Goal: Transaction & Acquisition: Book appointment/travel/reservation

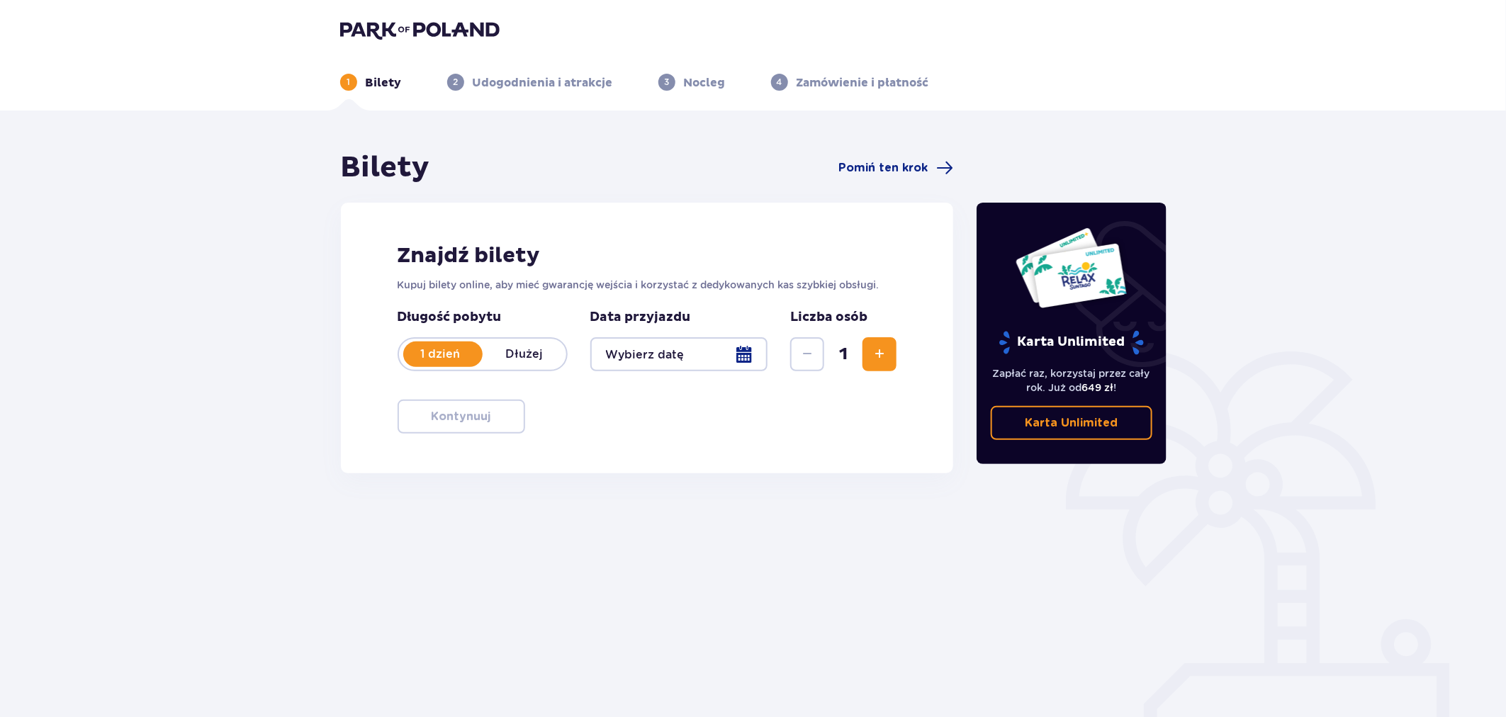
click at [887, 152] on div "Bilety Pomiń ten krok" at bounding box center [647, 167] width 613 height 35
click at [883, 159] on span "Pomiń ten krok" at bounding box center [895, 167] width 115 height 17
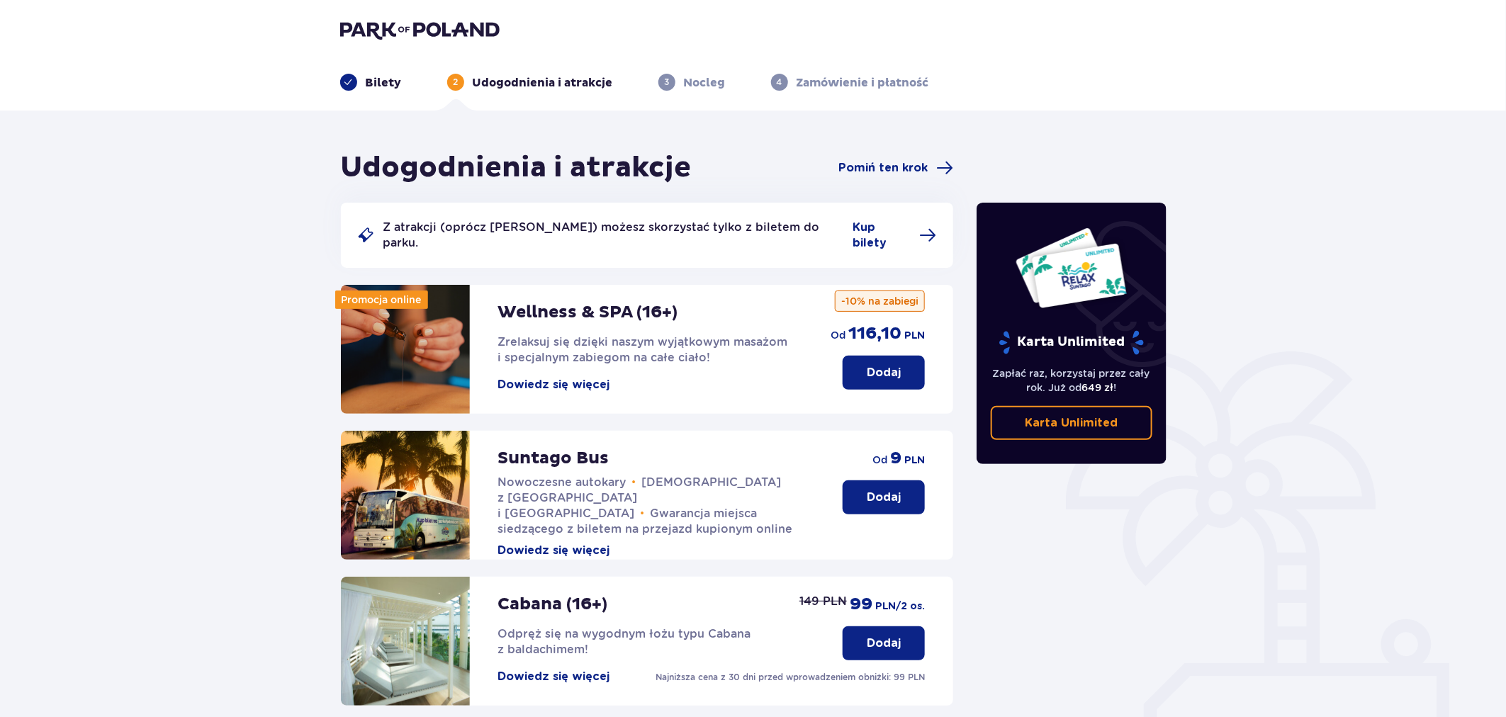
click at [883, 365] on p "Dodaj" at bounding box center [884, 373] width 34 height 16
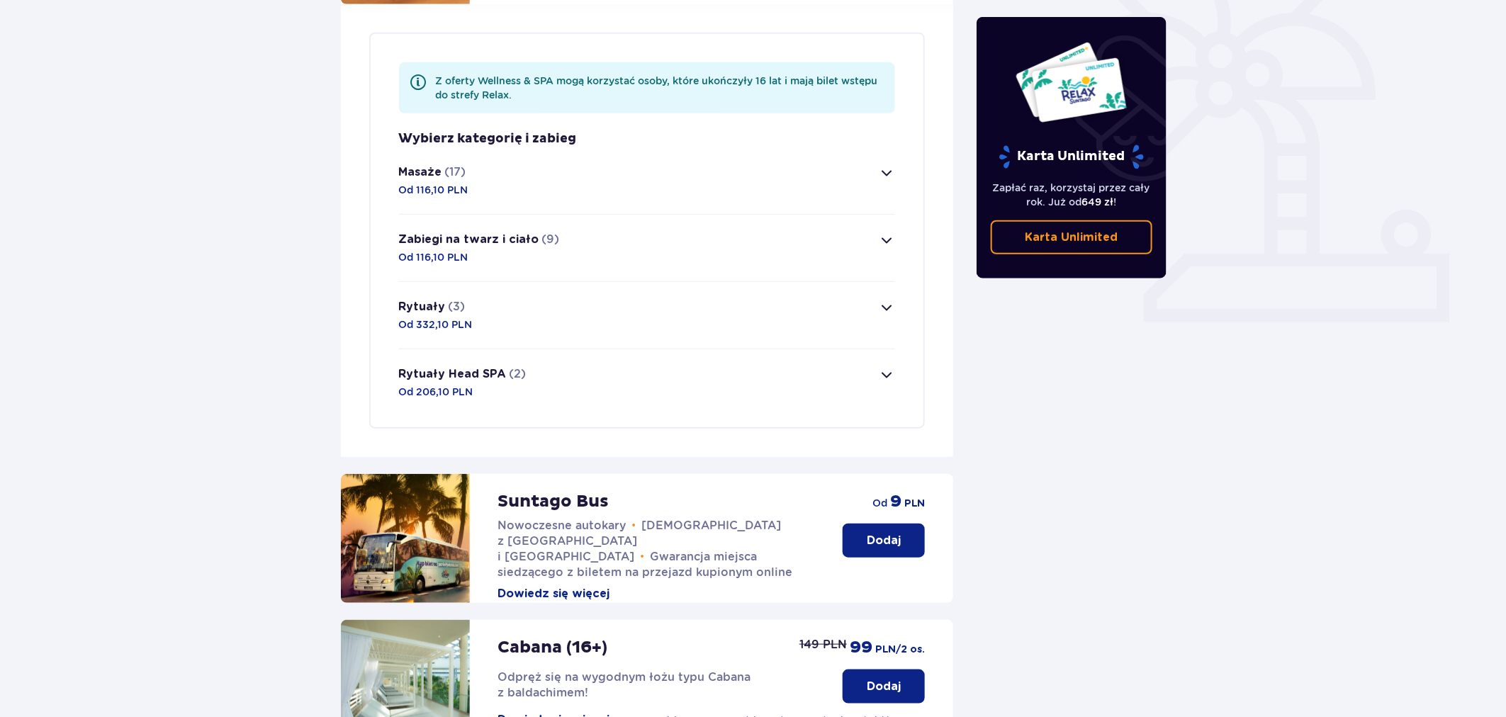
scroll to position [411, 0]
click at [532, 169] on button "Masaże (17) Od 116,10 PLN" at bounding box center [647, 179] width 497 height 67
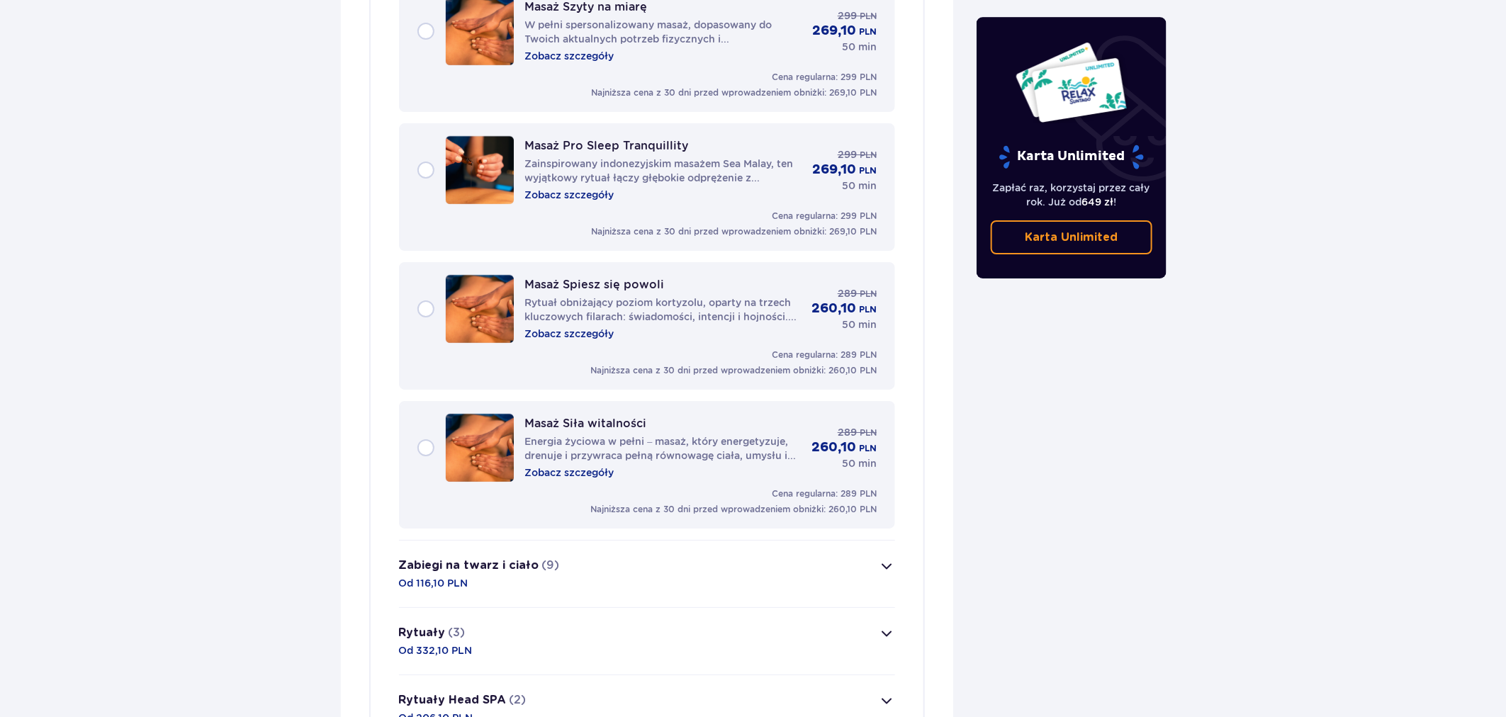
scroll to position [2432, 0]
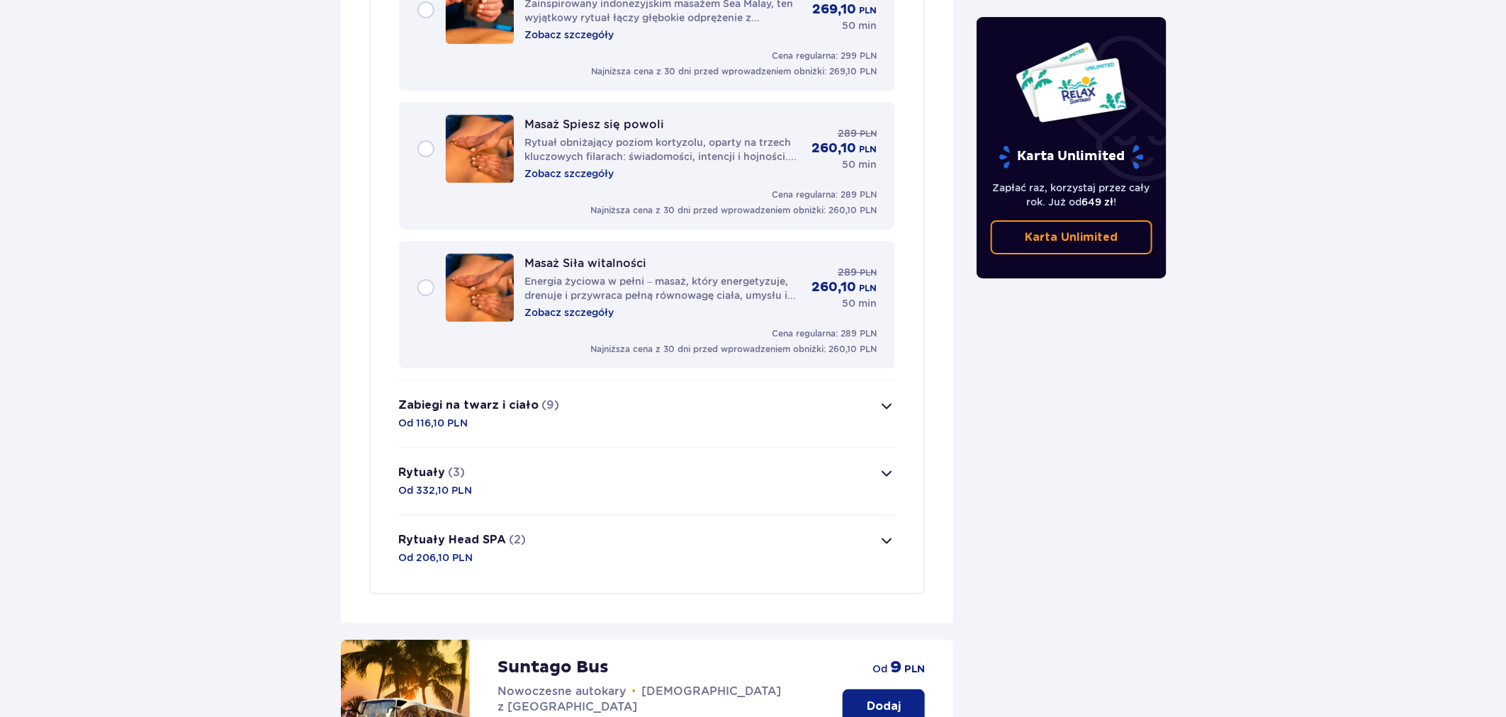
click at [553, 454] on button "Rytuały (3) Od 332,10 PLN" at bounding box center [647, 481] width 497 height 67
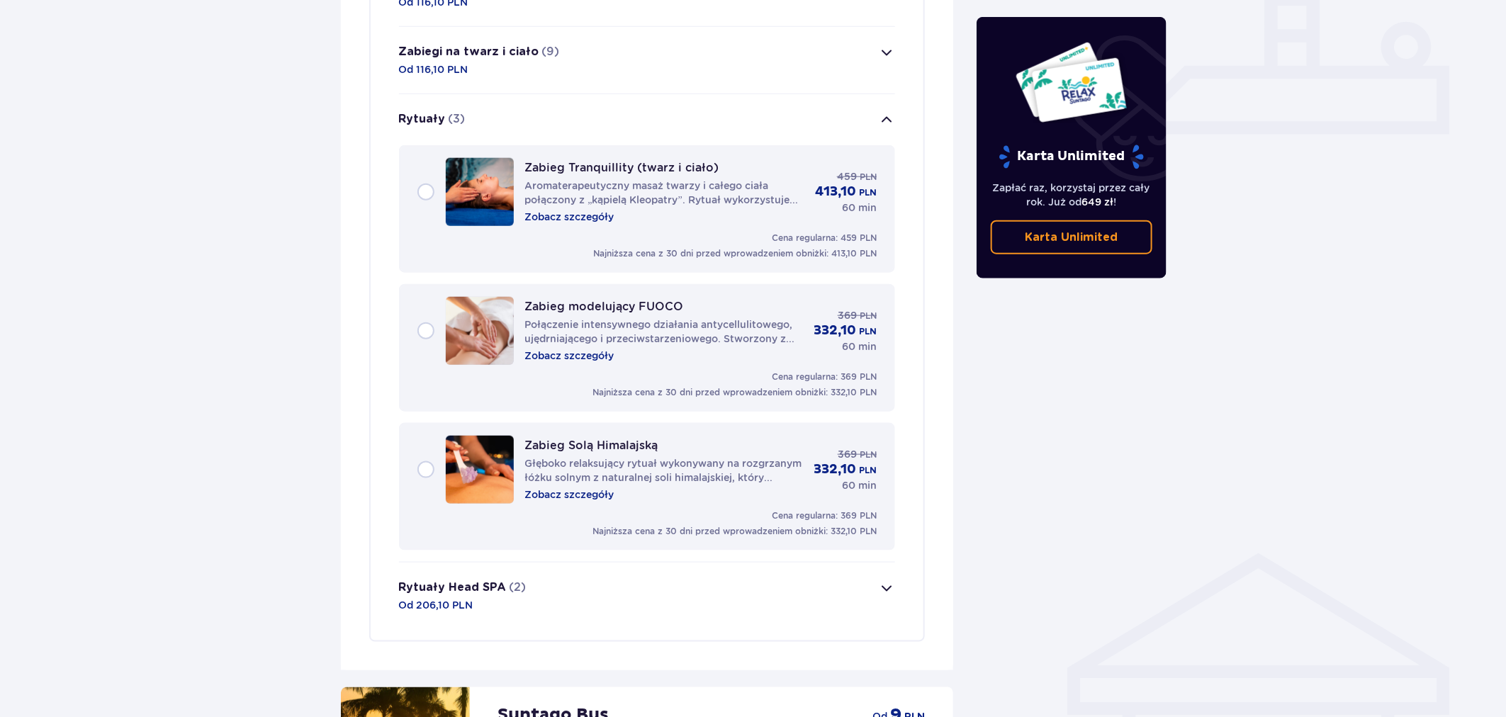
scroll to position [833, 0]
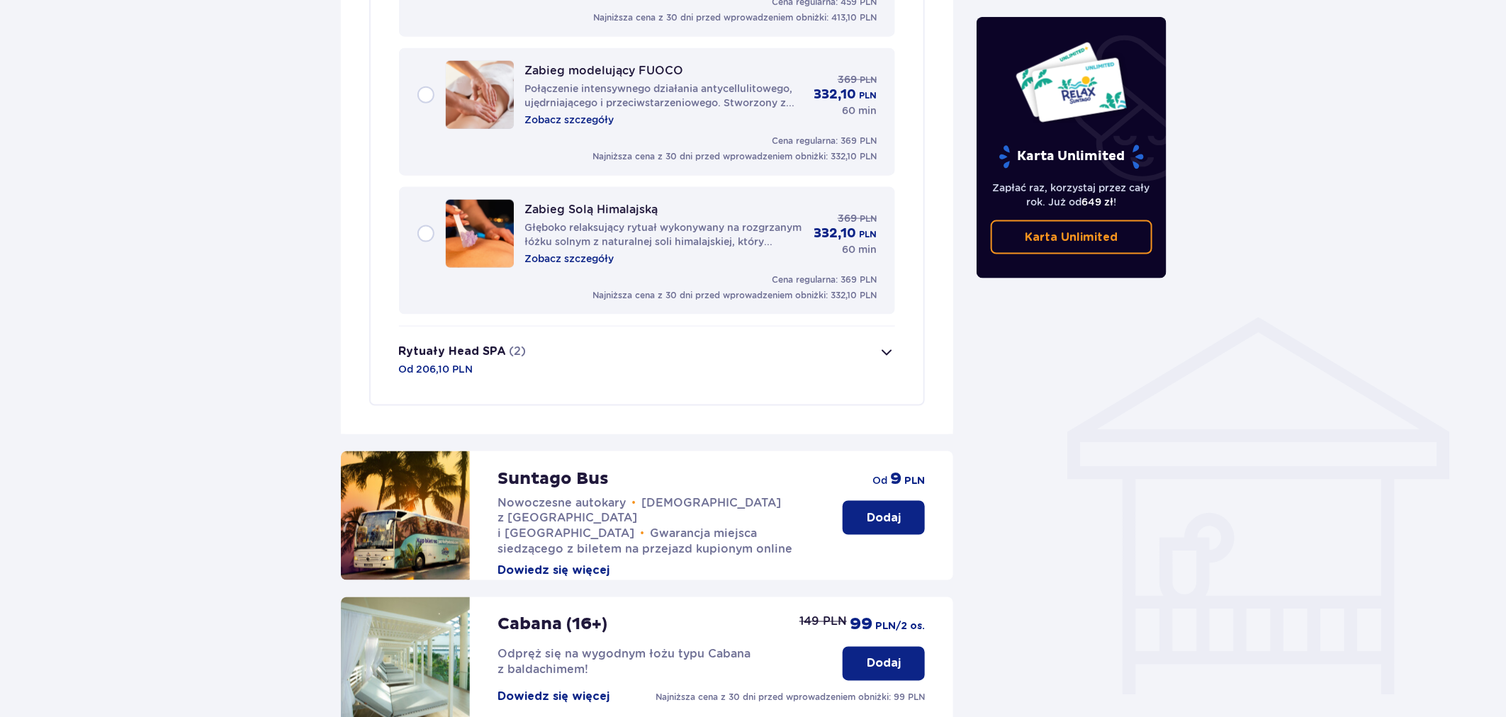
click at [569, 359] on button "Rytuały Head SPA (2) Od 206,10 PLN" at bounding box center [647, 360] width 497 height 67
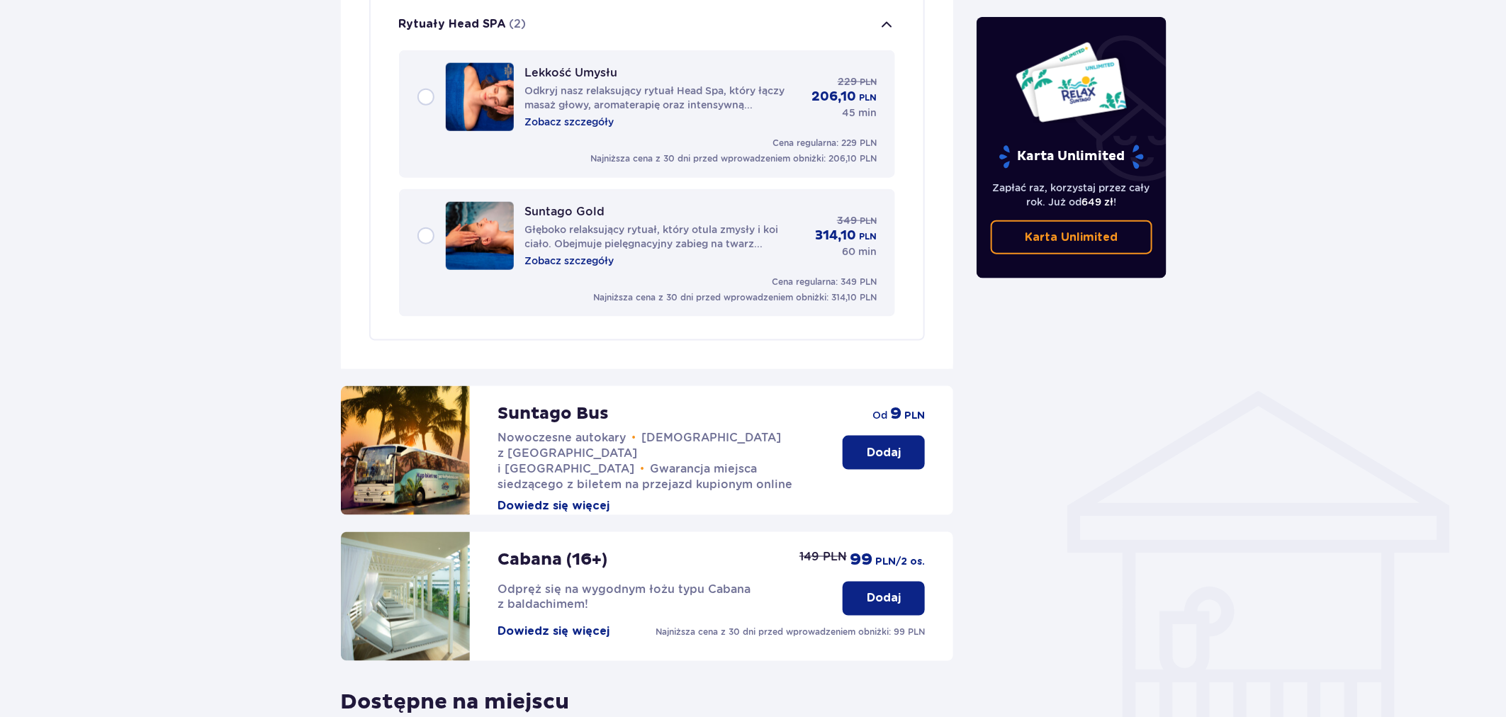
scroll to position [743, 0]
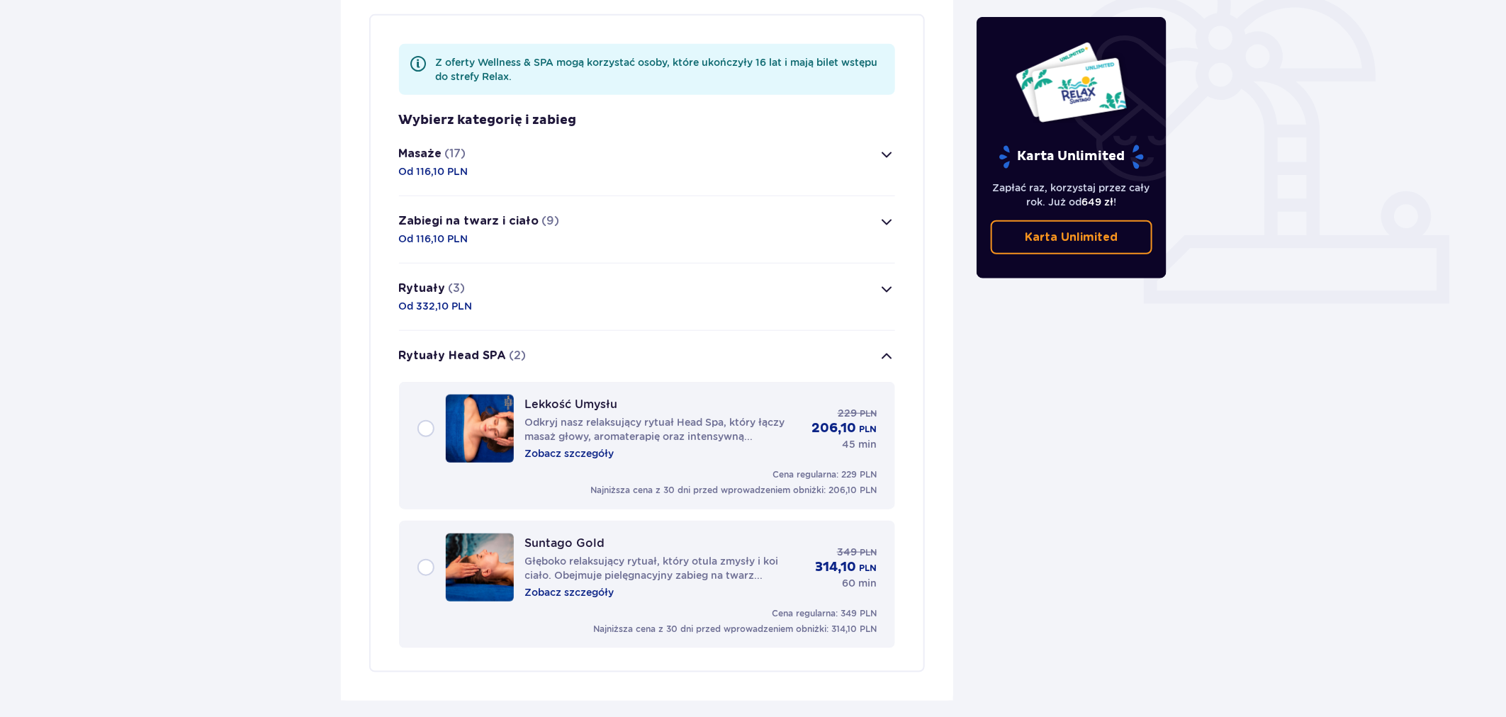
click at [590, 295] on button "Rytuały (3) Od 332,10 PLN" at bounding box center [647, 297] width 497 height 67
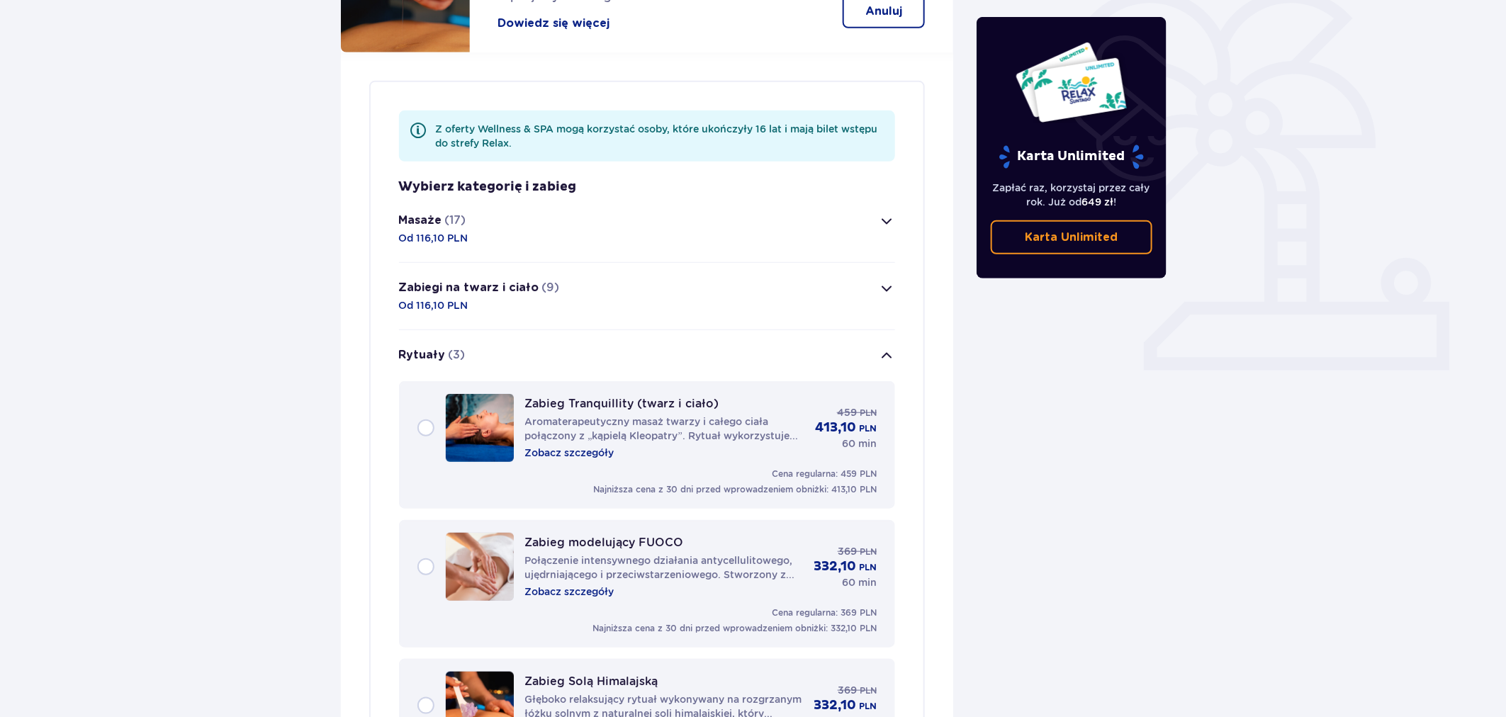
click at [572, 227] on button "Masaże (17) Od 116,10 PLN" at bounding box center [647, 229] width 497 height 67
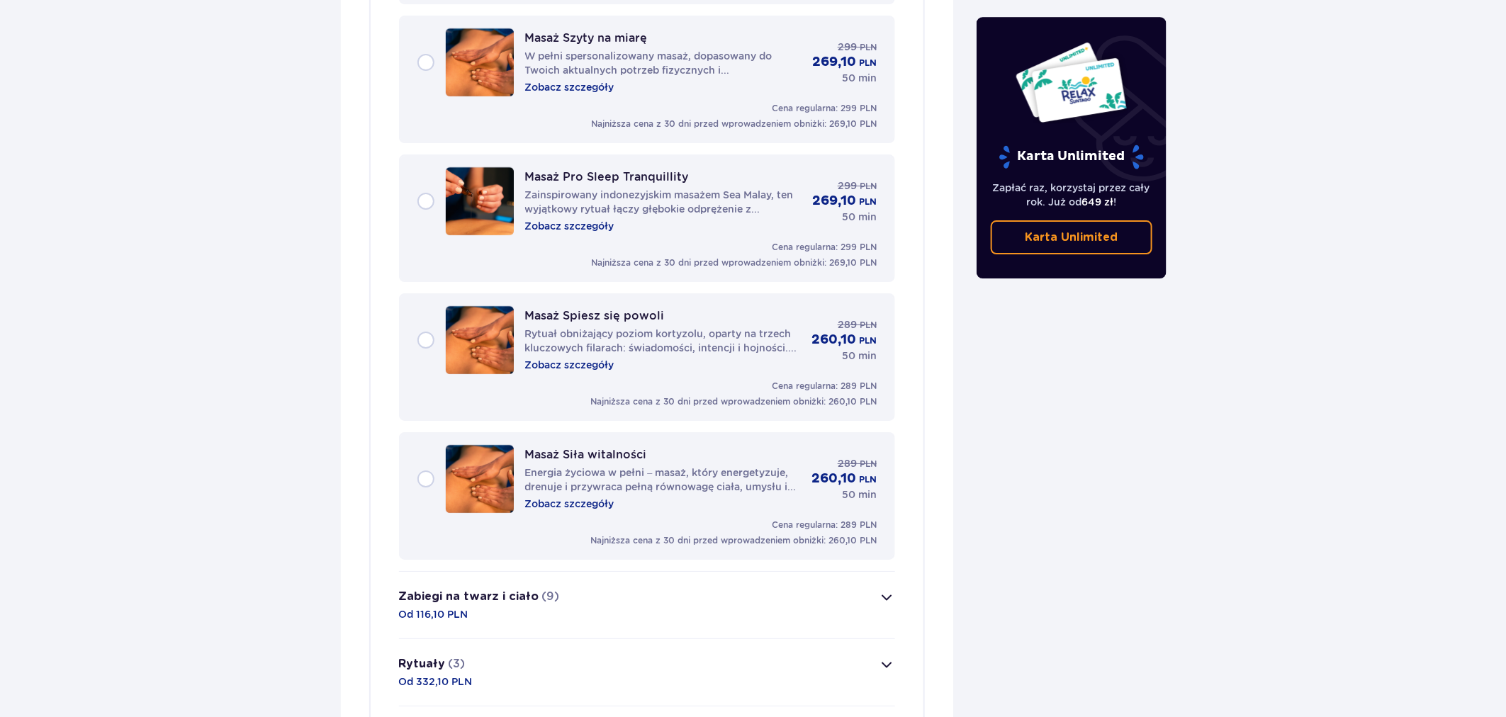
scroll to position [2432, 0]
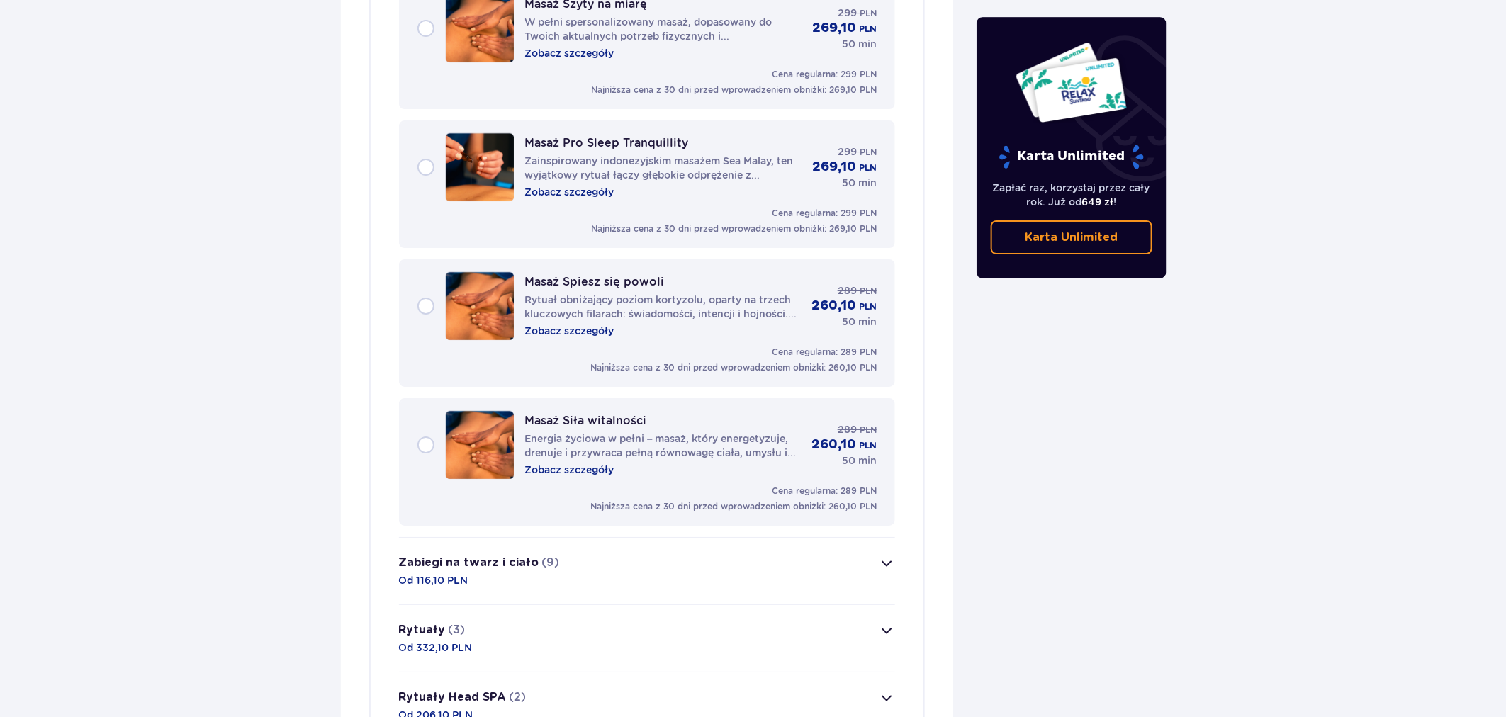
click at [775, 538] on button "Zabiegi na twarz i ciało (9) Od 116,10 PLN" at bounding box center [647, 571] width 497 height 67
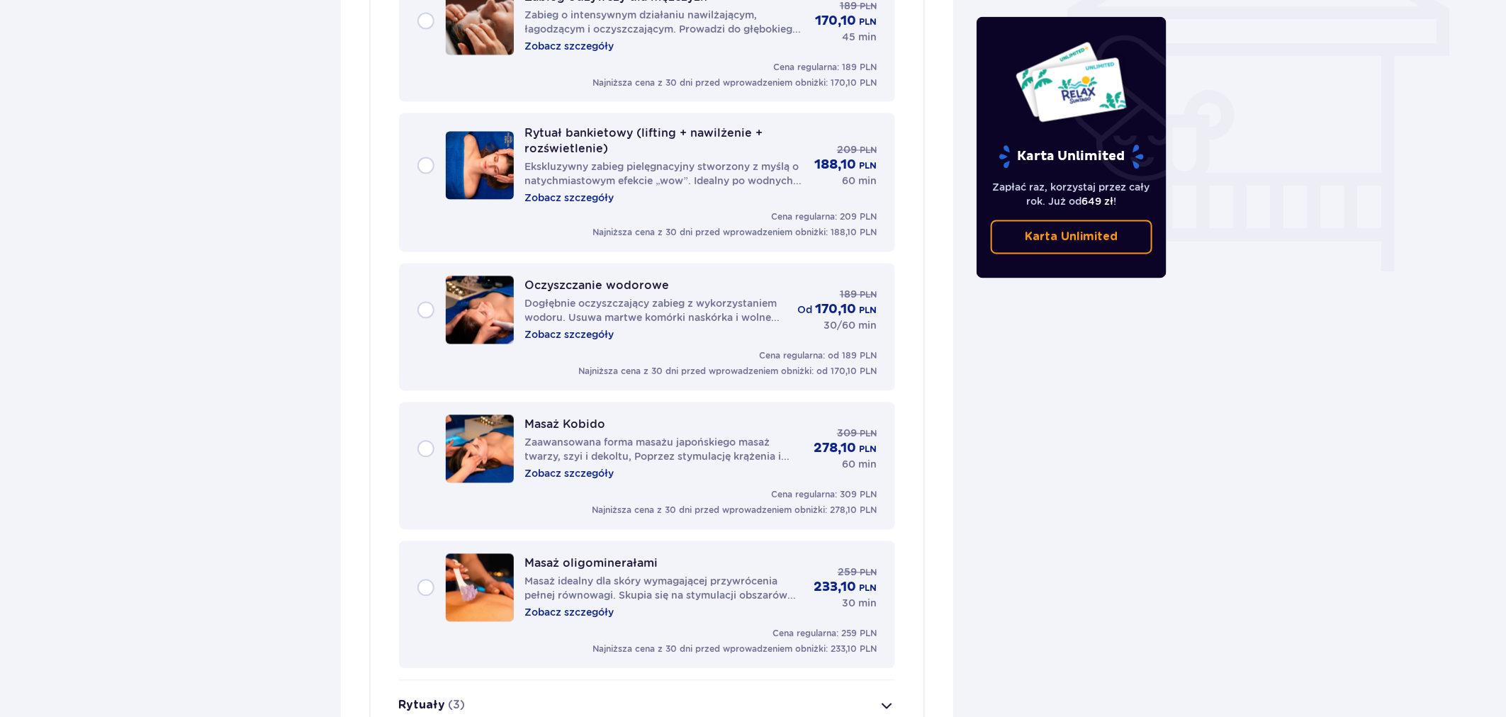
scroll to position [1109, 0]
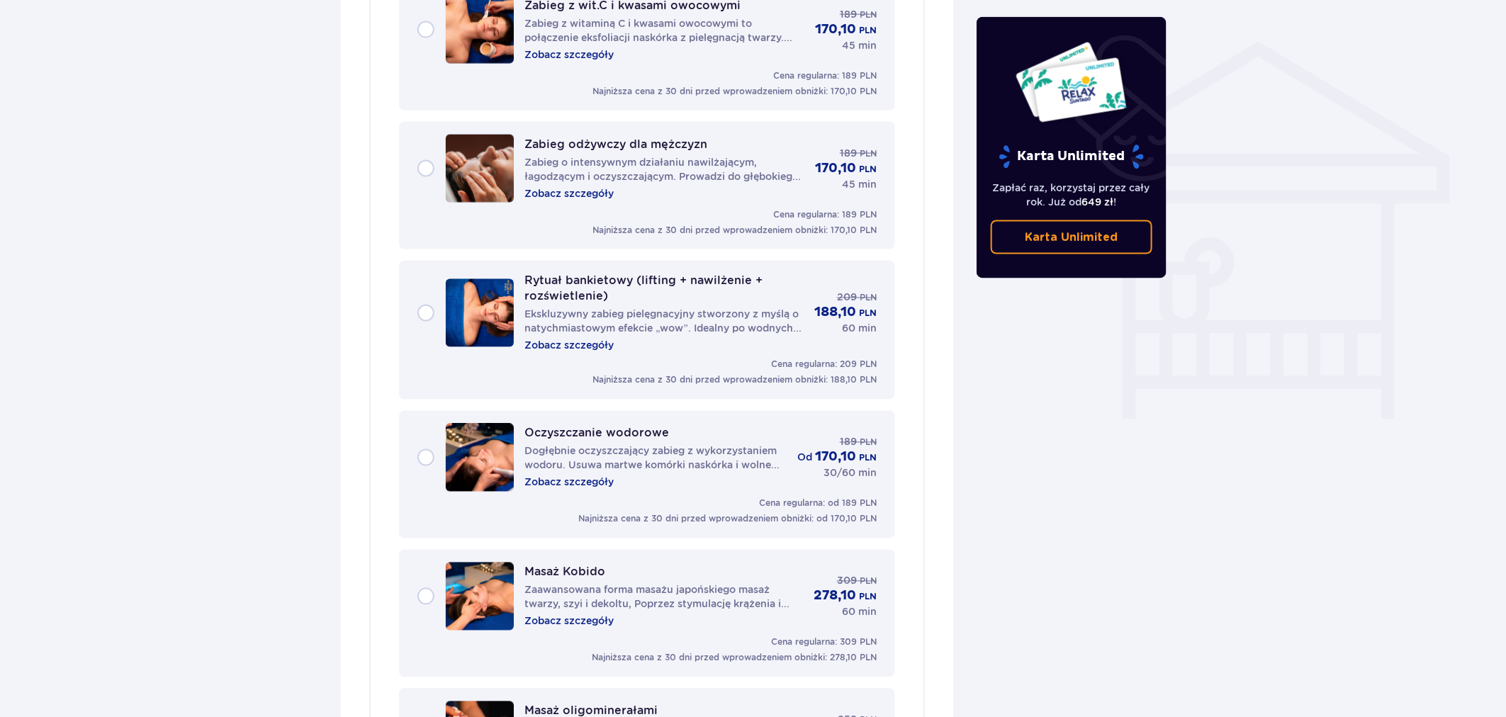
click at [421, 287] on div "Rytuał bankietowy (lifting + nawilżenie + rozświetlenie) Ekskluzywny zabieg pie…" at bounding box center [647, 313] width 460 height 79
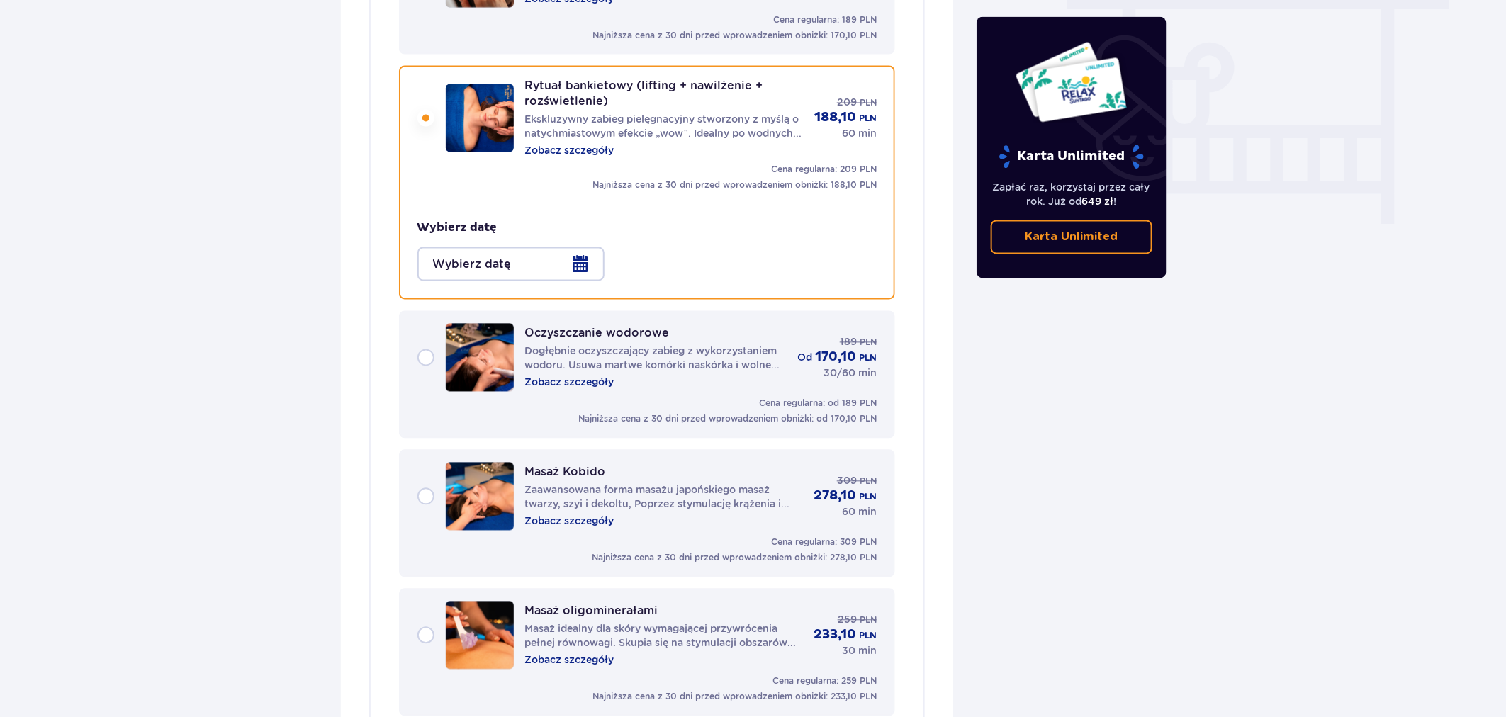
scroll to position [1331, 0]
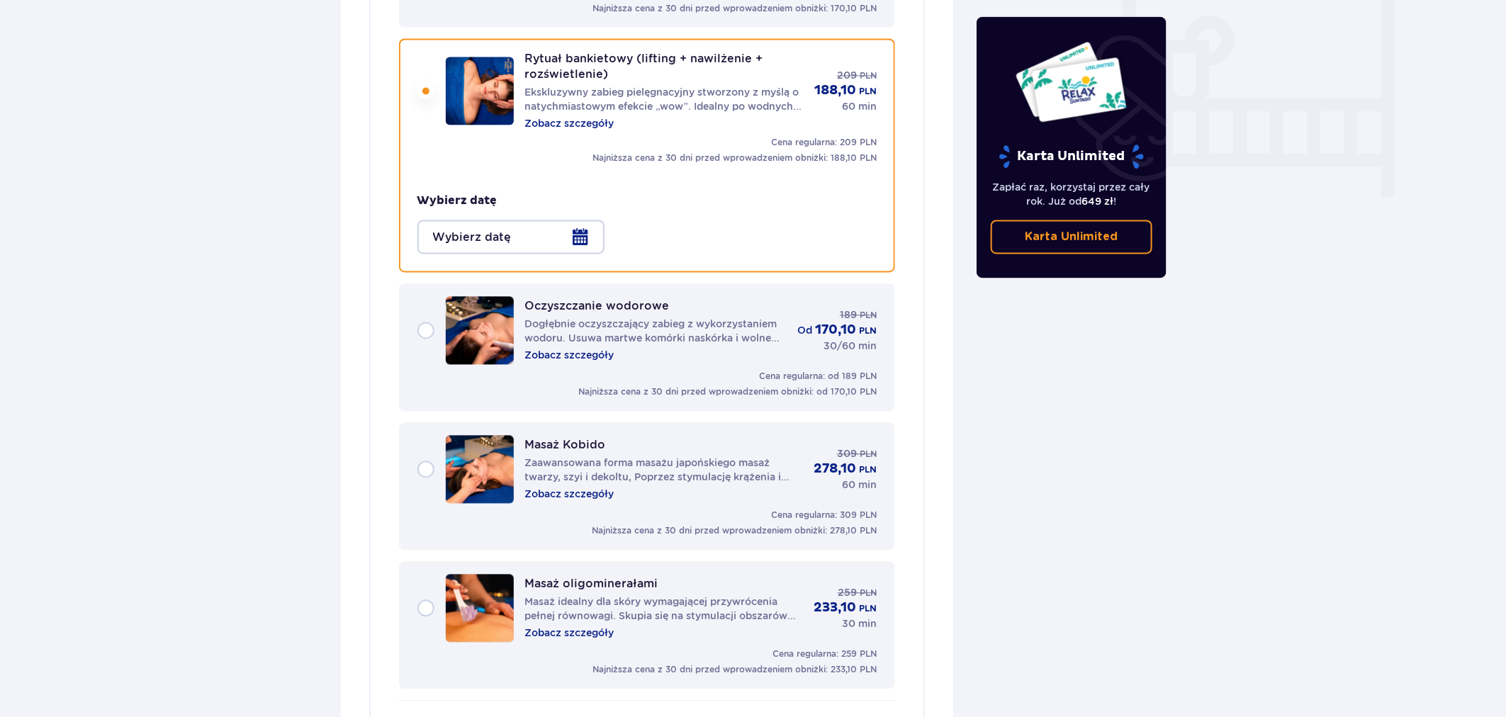
click at [575, 235] on div "Rytuał bankietowy (lifting + nawilżenie + rozświetlenie) Ekskluzywny zabieg pie…" at bounding box center [647, 156] width 497 height 234
click at [549, 220] on div at bounding box center [510, 237] width 187 height 34
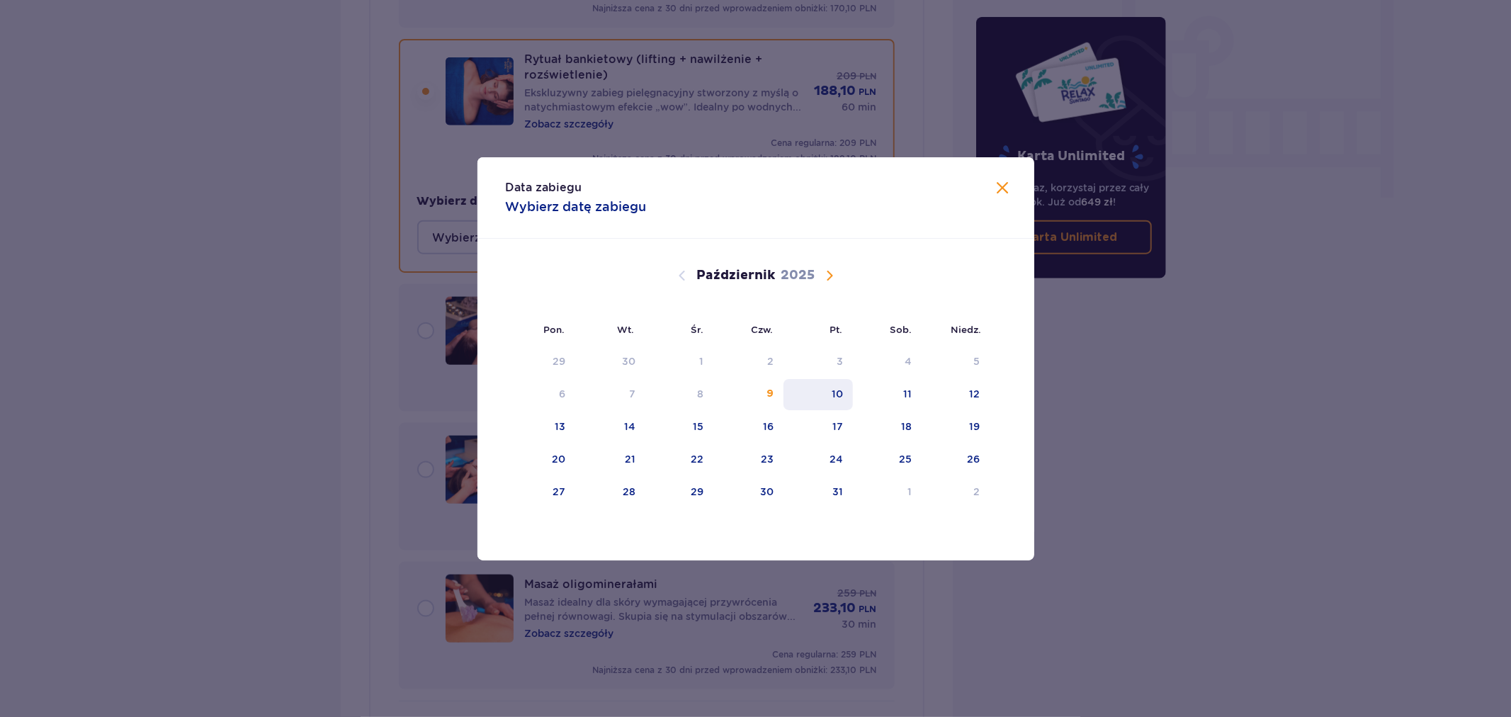
click at [822, 392] on div "10" at bounding box center [819, 394] width 70 height 31
type input "[DATE]"
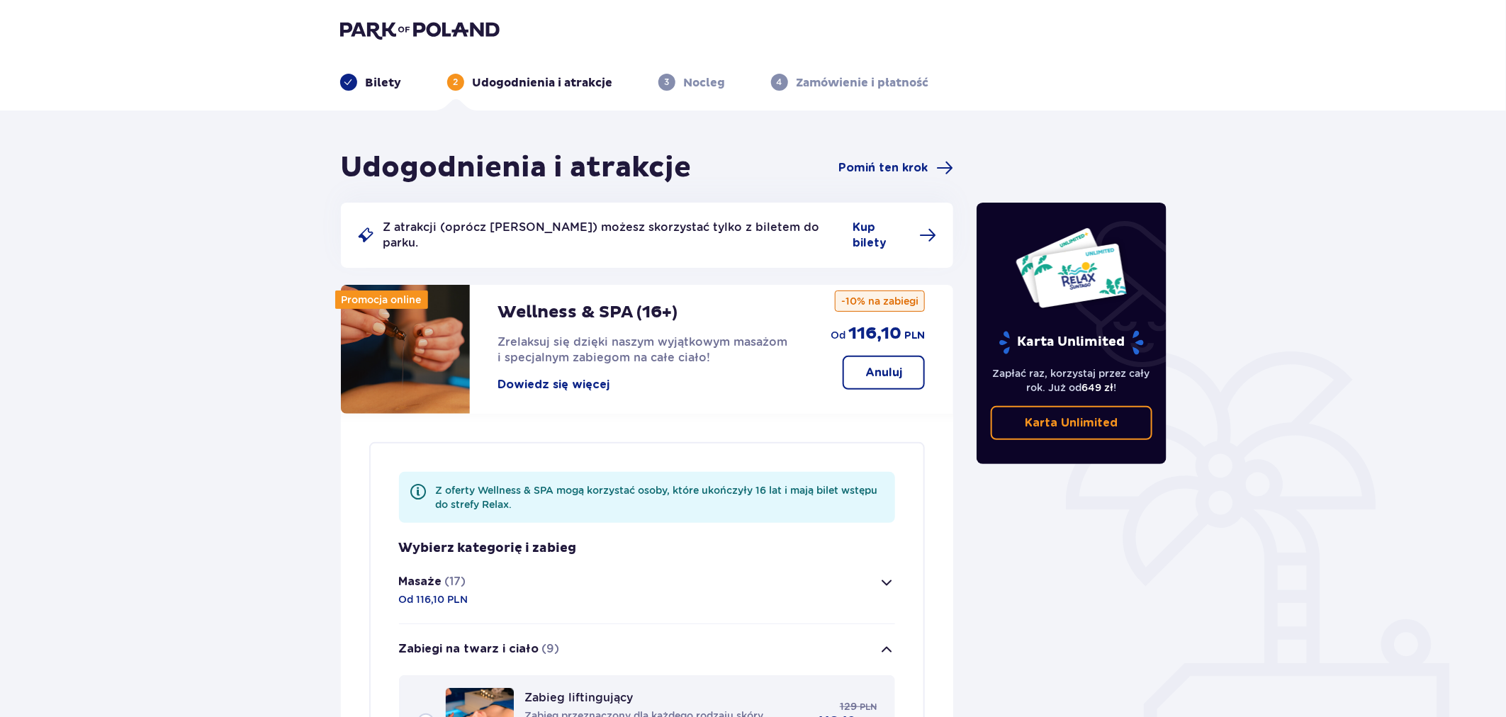
click at [487, 564] on button "Masaże (17) Od 116,10 PLN" at bounding box center [647, 590] width 497 height 67
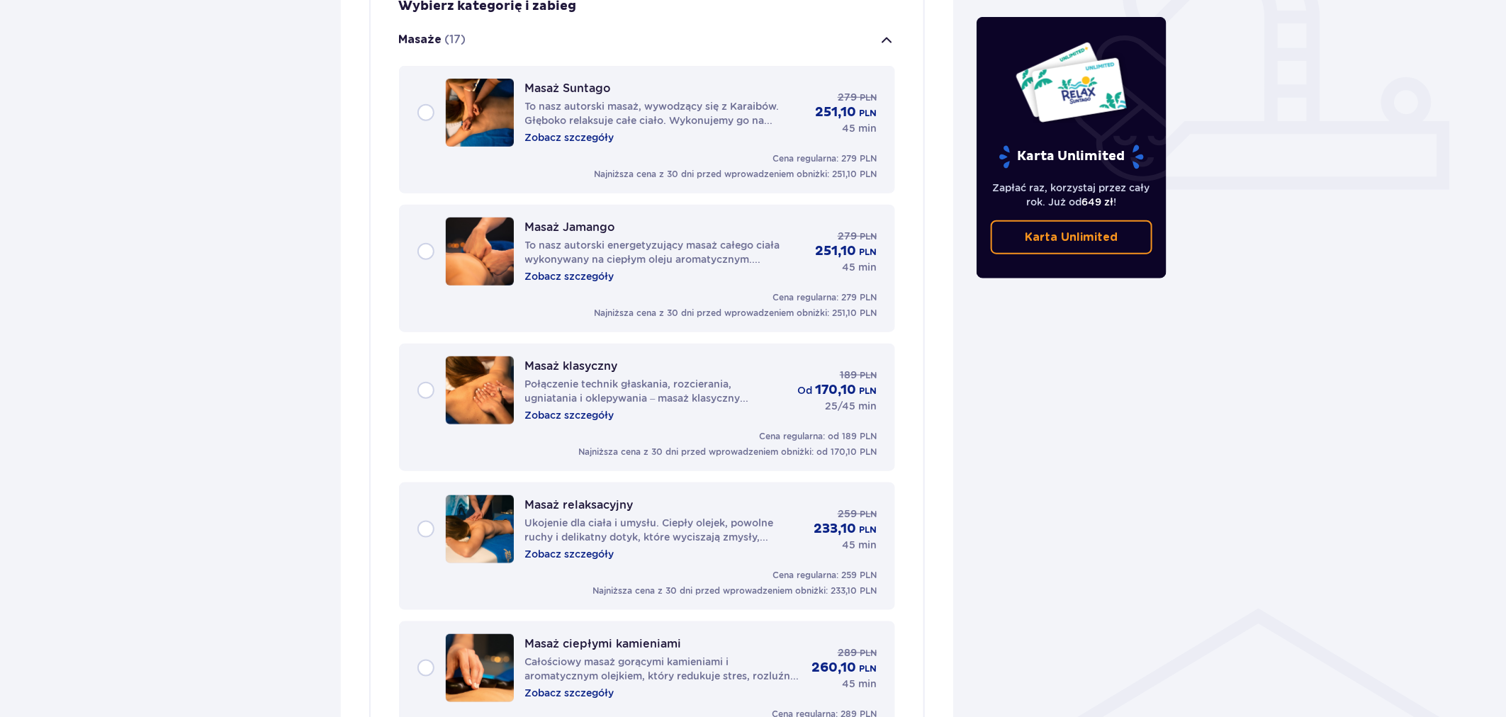
click at [425, 237] on div "Masaż Jamango To nasz autorski energetyzujący masaż całego ciała wykonywany na …" at bounding box center [647, 252] width 460 height 68
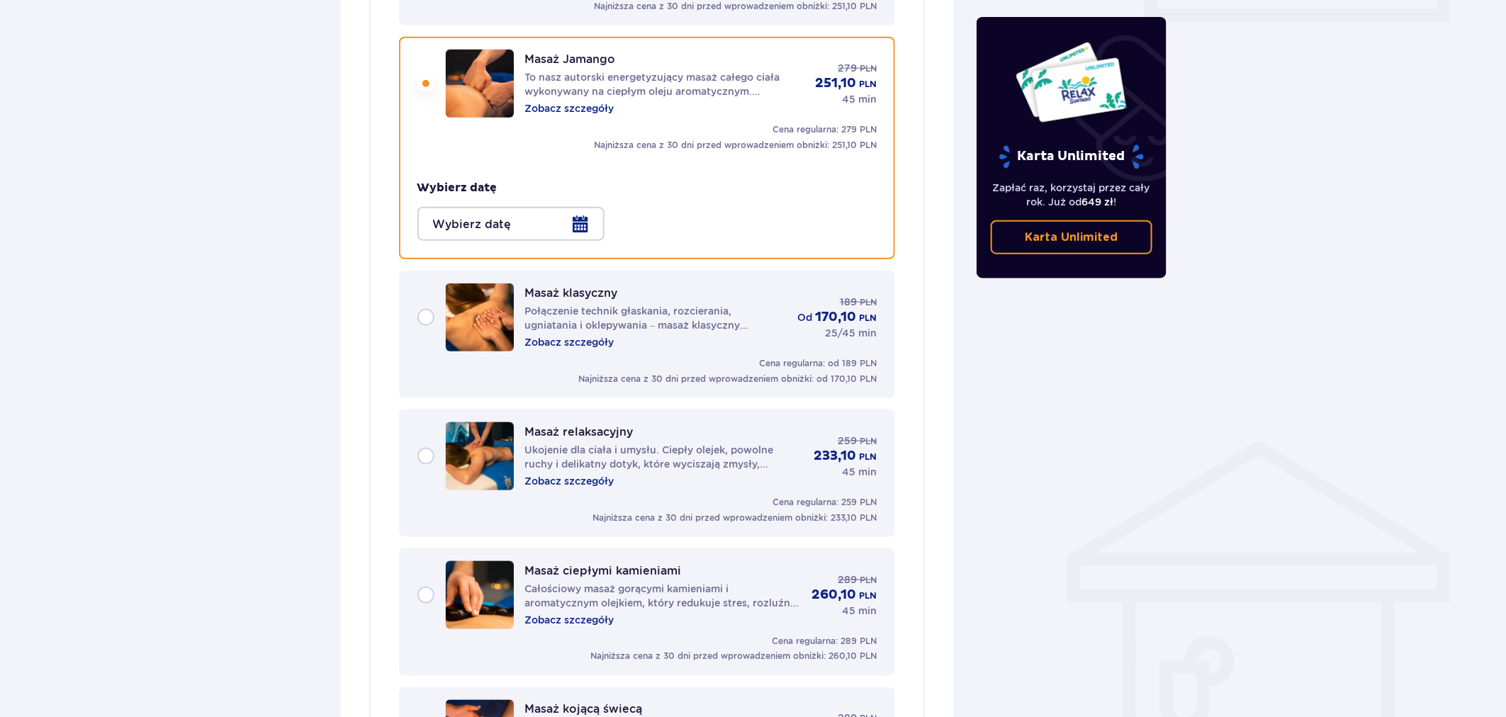
scroll to position [714, 0]
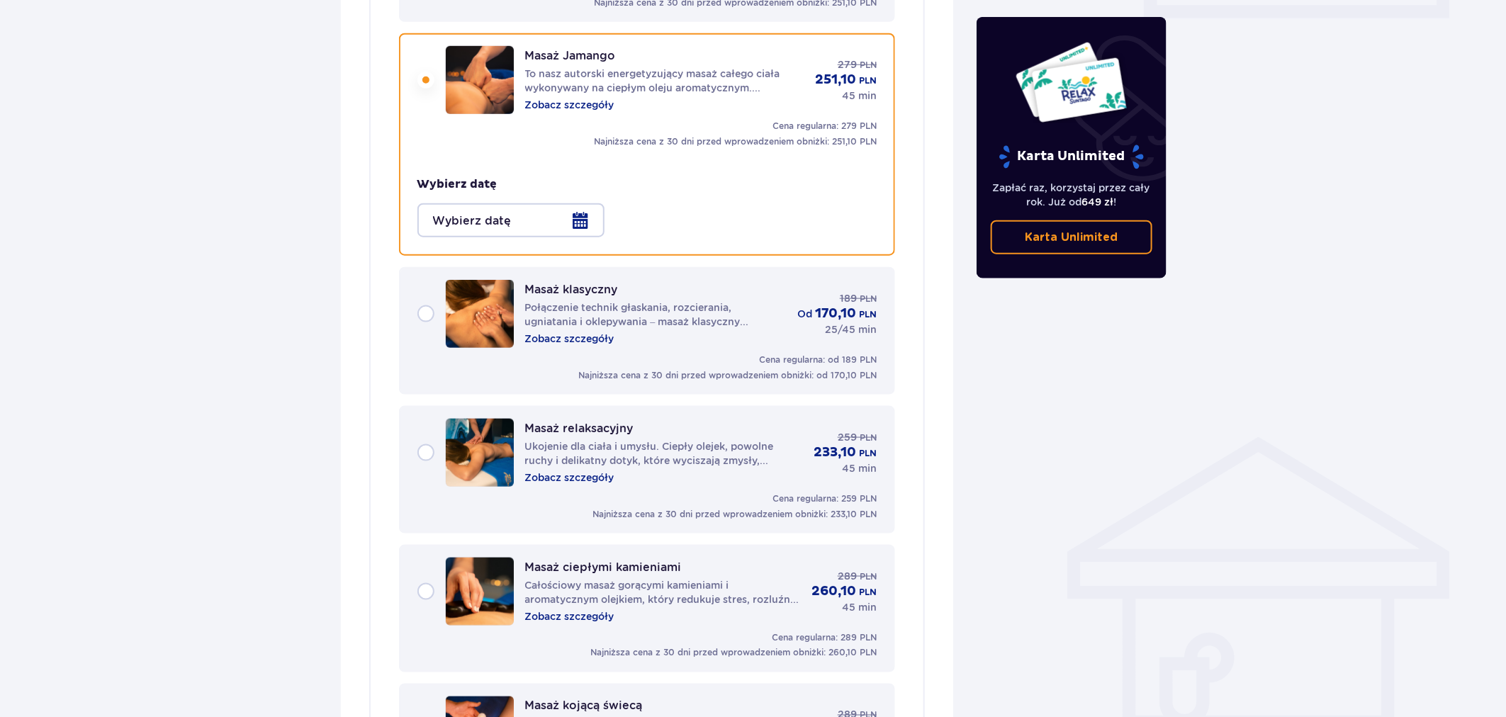
click at [562, 203] on div at bounding box center [510, 220] width 187 height 34
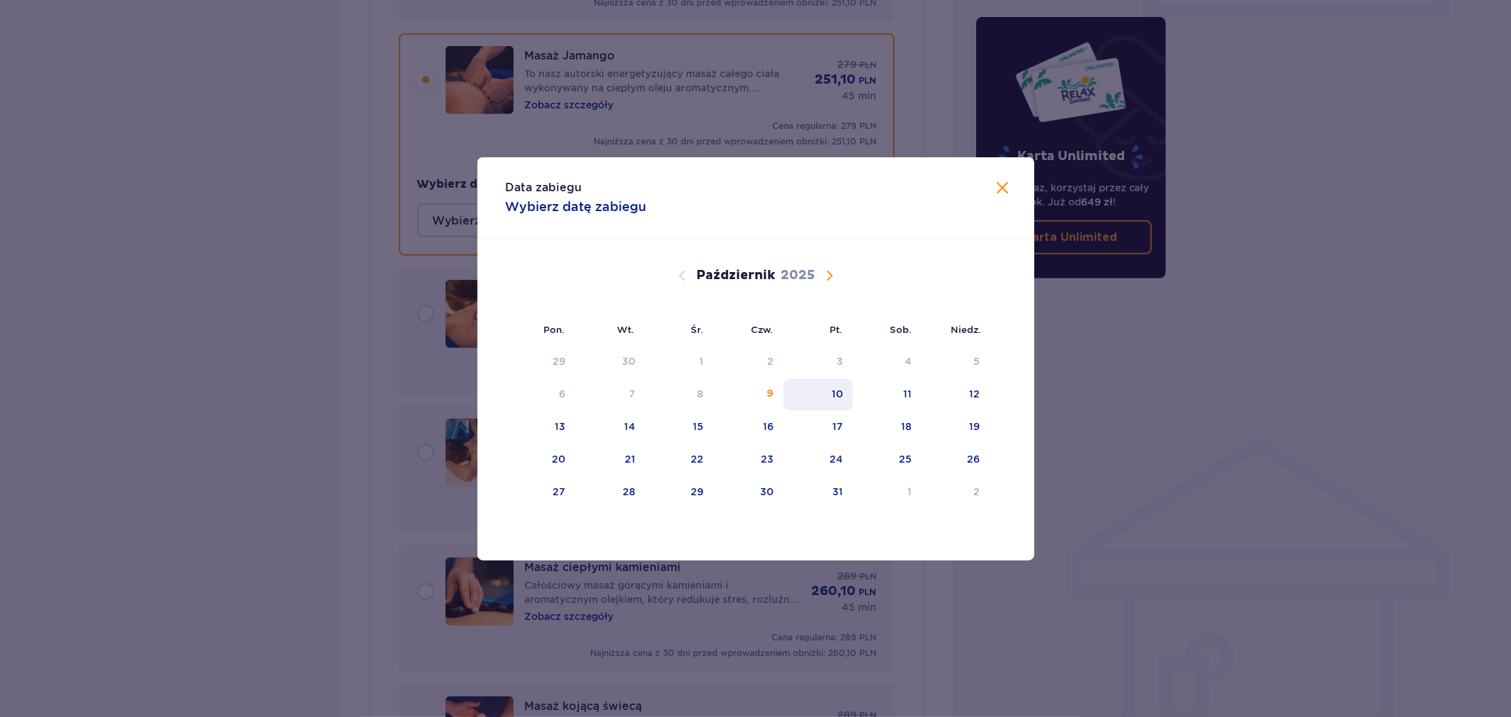
click at [787, 399] on div "10" at bounding box center [819, 394] width 70 height 31
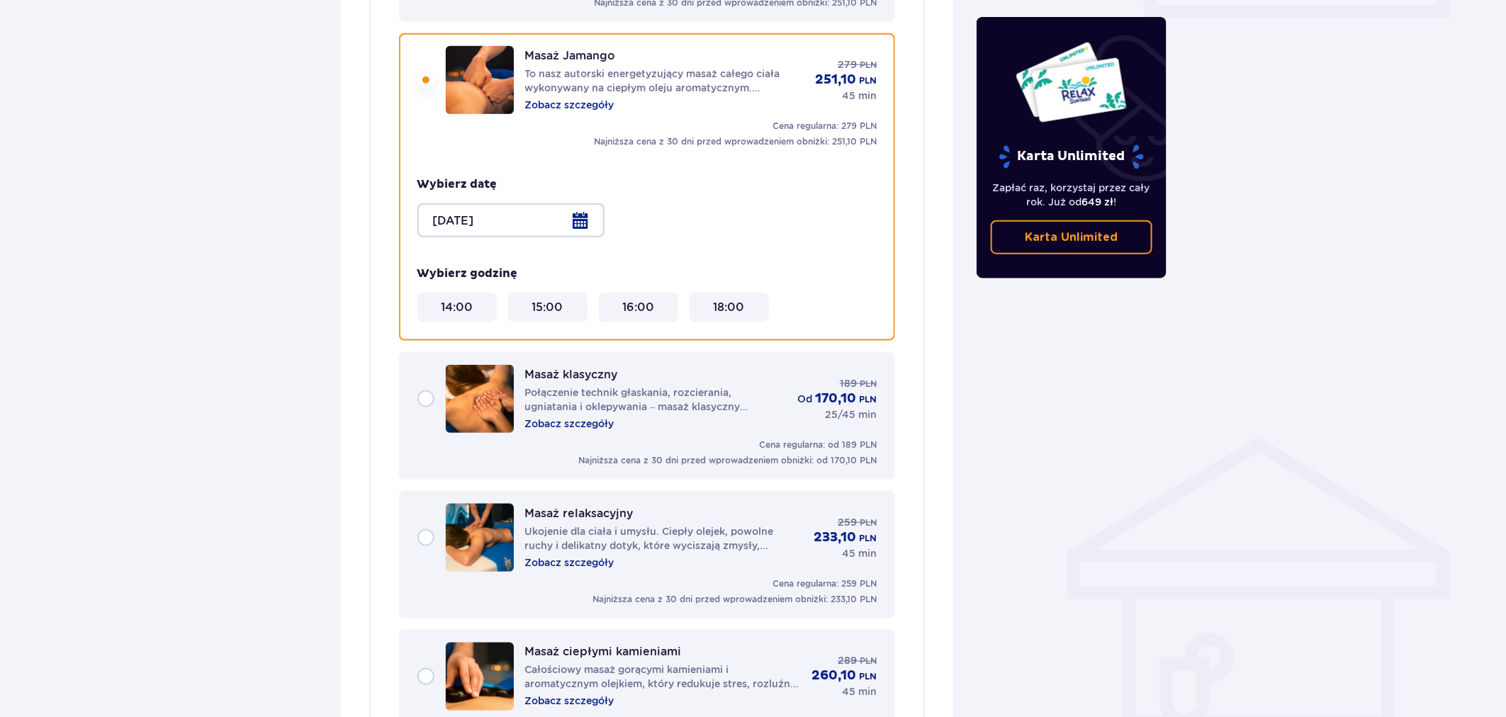
click at [471, 203] on div at bounding box center [510, 220] width 187 height 34
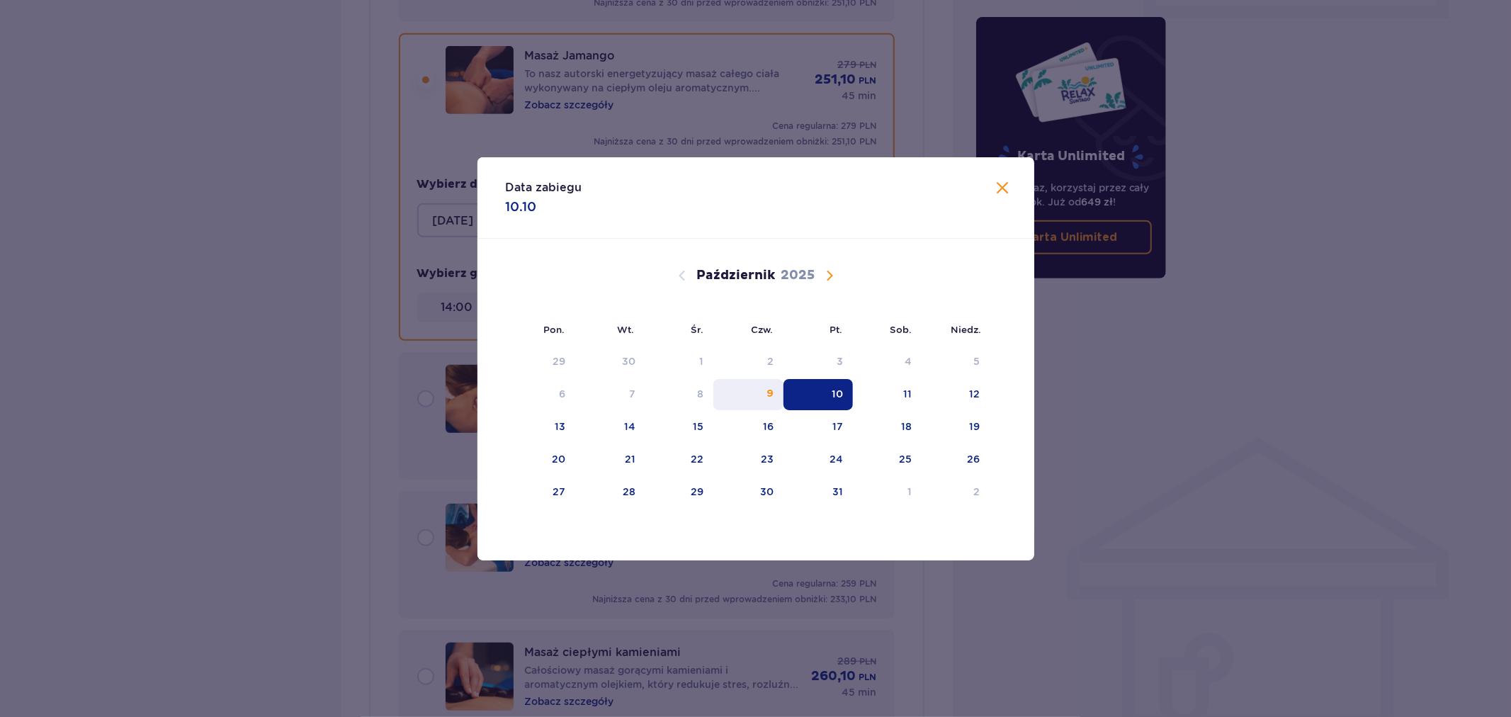
click at [763, 385] on div "9" at bounding box center [749, 394] width 70 height 31
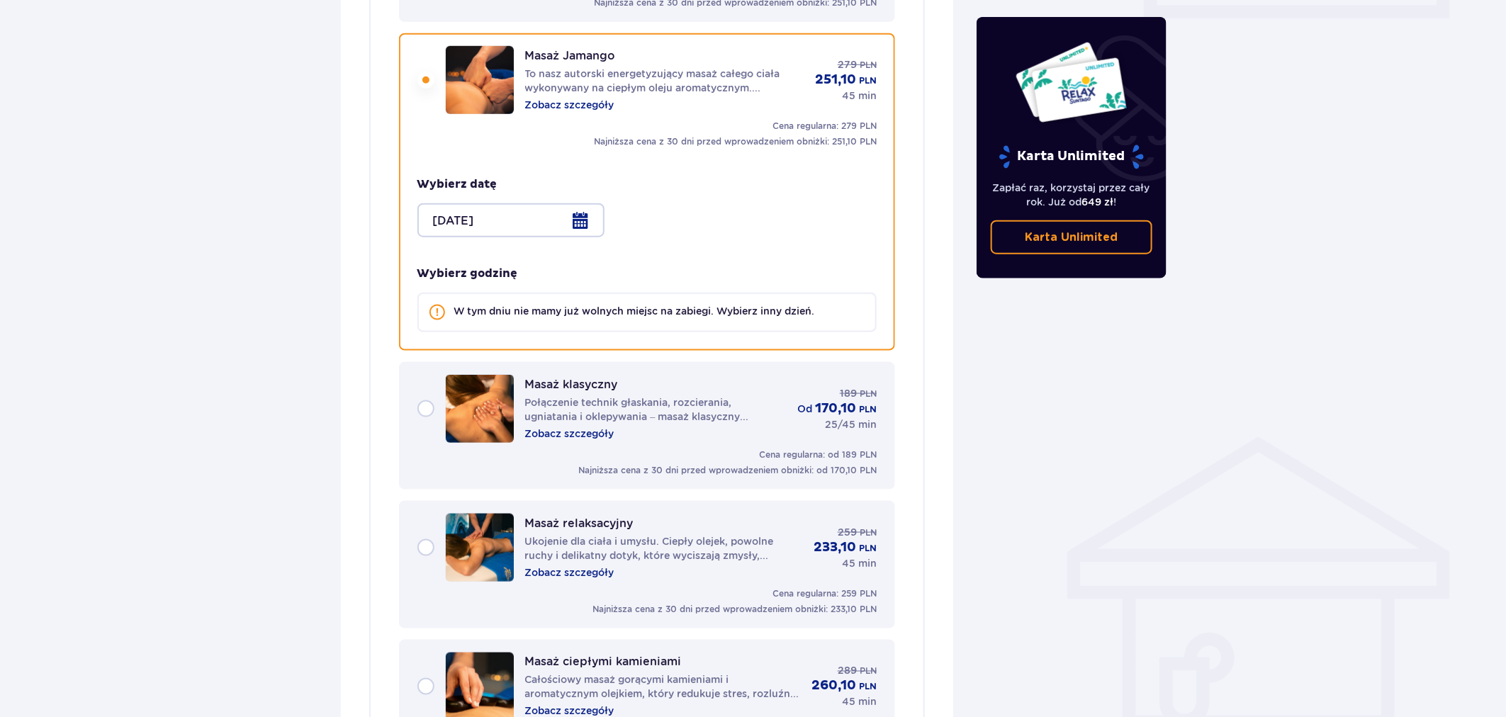
click at [473, 211] on div at bounding box center [510, 220] width 187 height 34
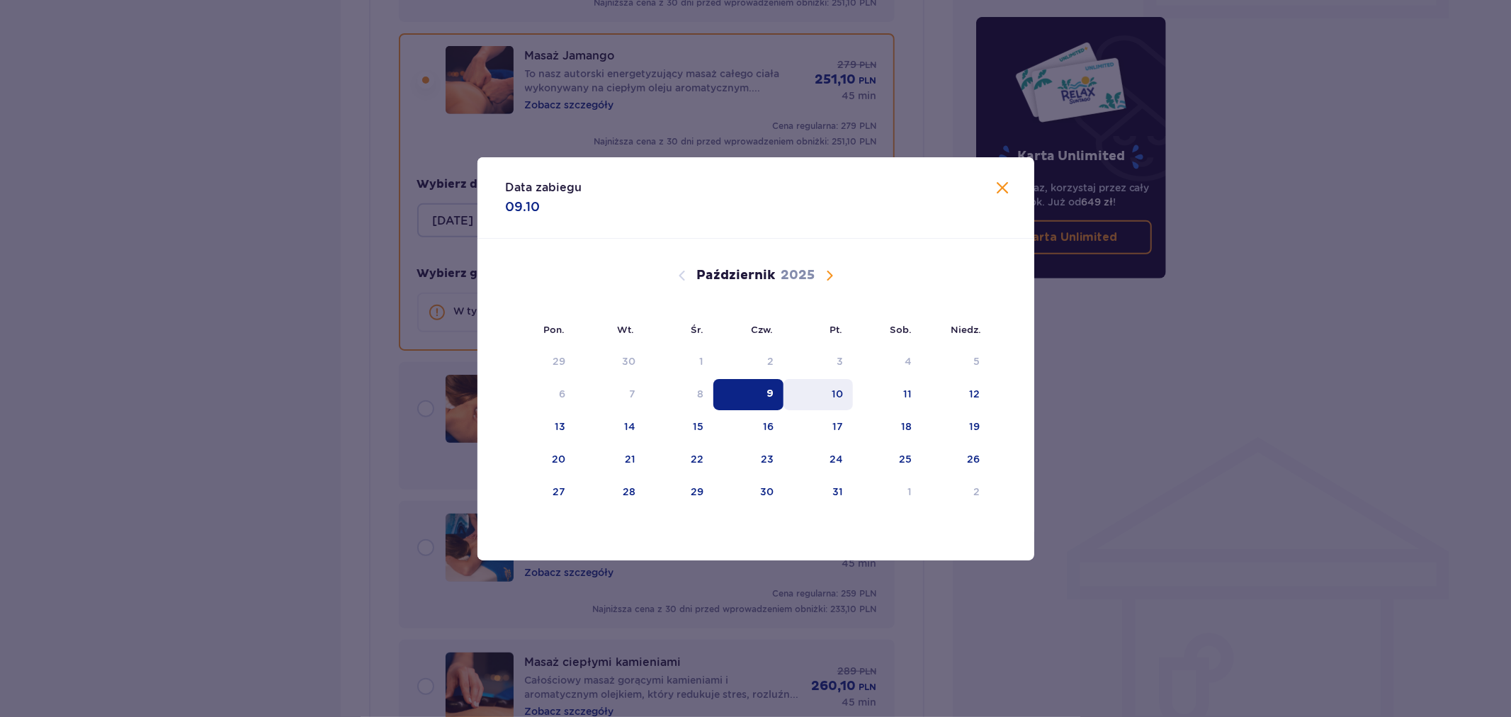
click at [822, 388] on div "10" at bounding box center [819, 394] width 70 height 31
type input "[DATE]"
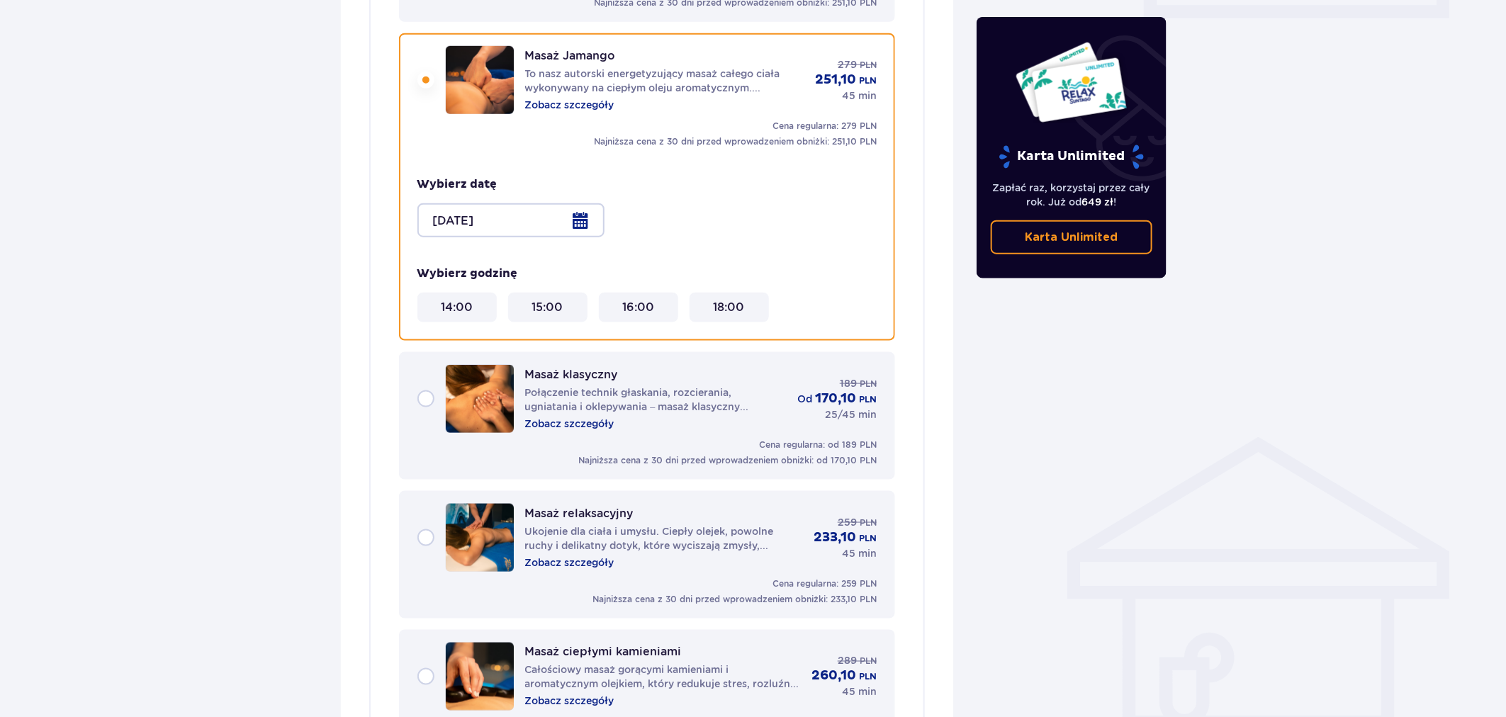
click at [608, 300] on div "16:00" at bounding box center [638, 308] width 68 height 16
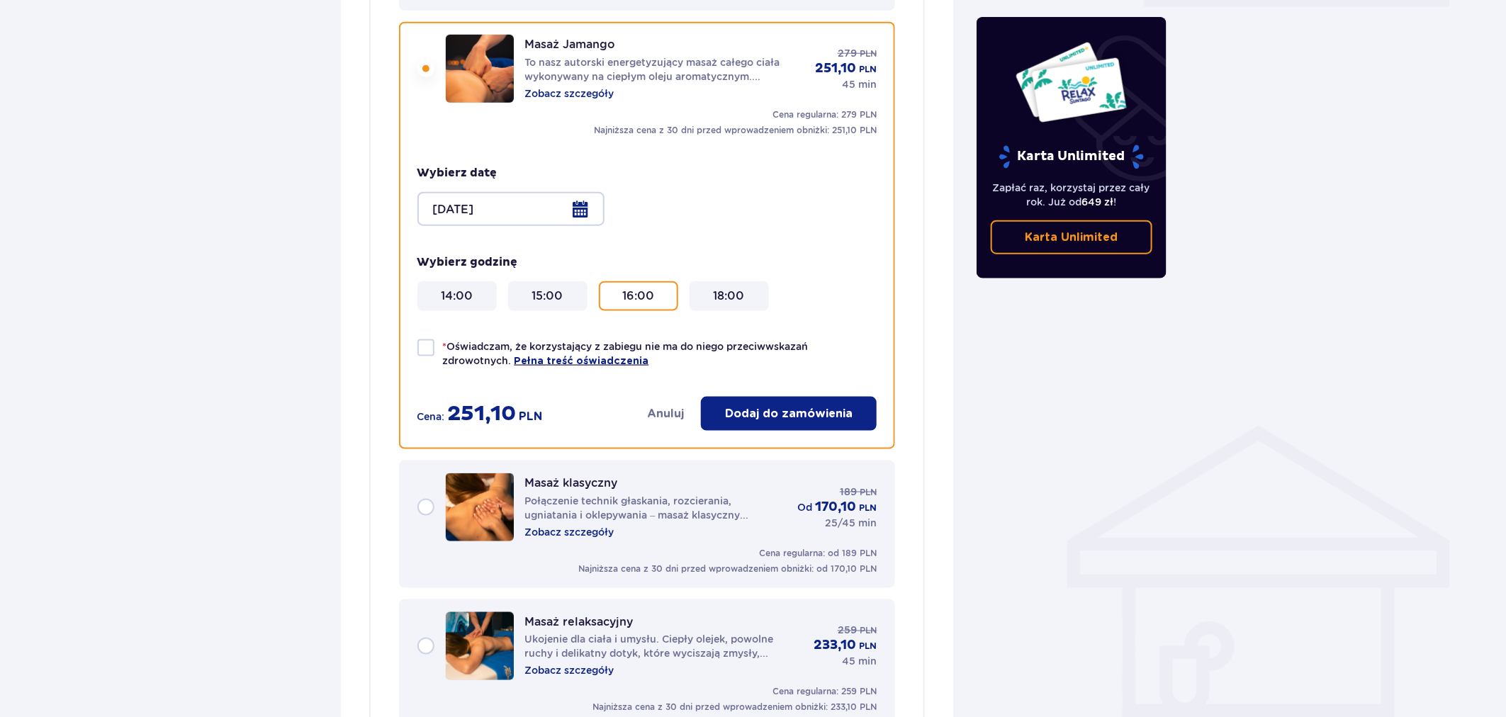
scroll to position [635, 0]
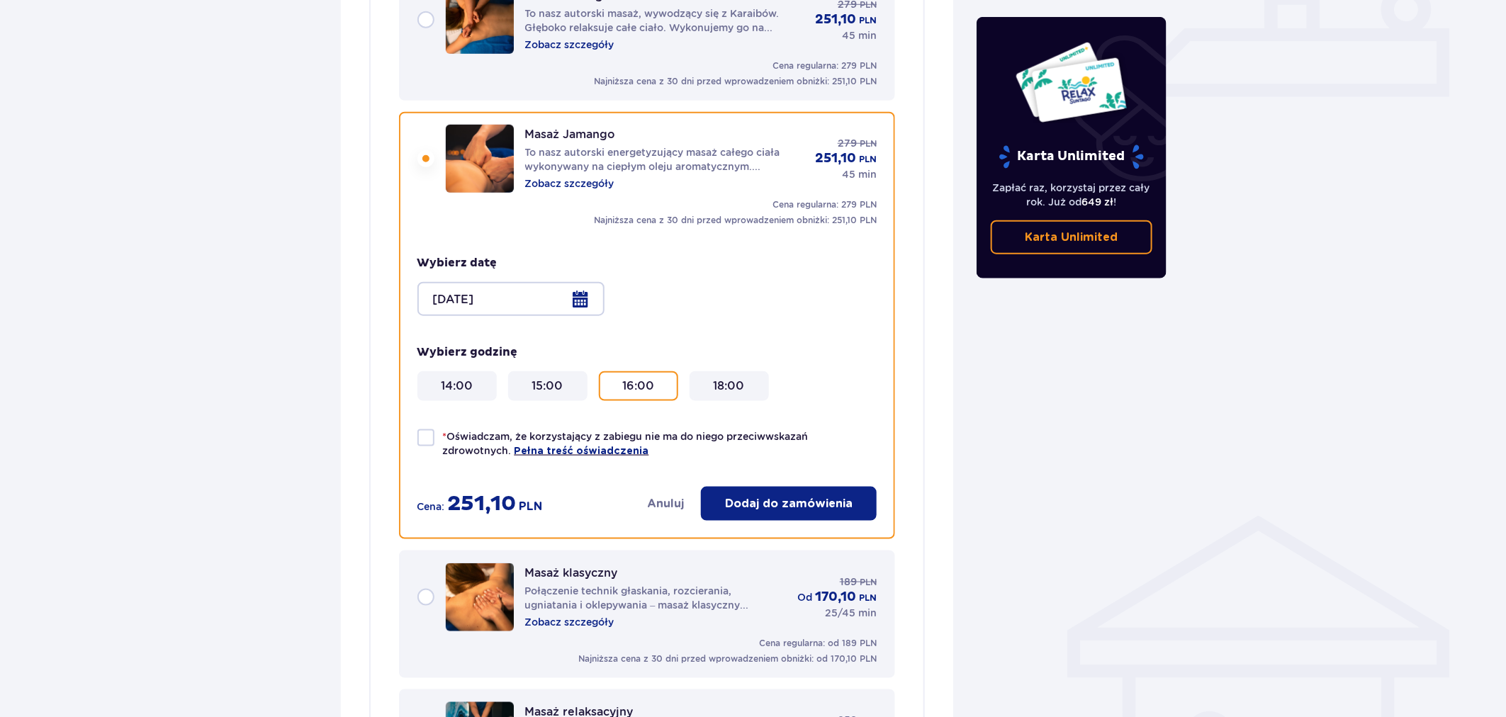
click at [558, 381] on div "15:00" at bounding box center [547, 386] width 79 height 30
click at [609, 378] on div "16:00" at bounding box center [638, 386] width 68 height 16
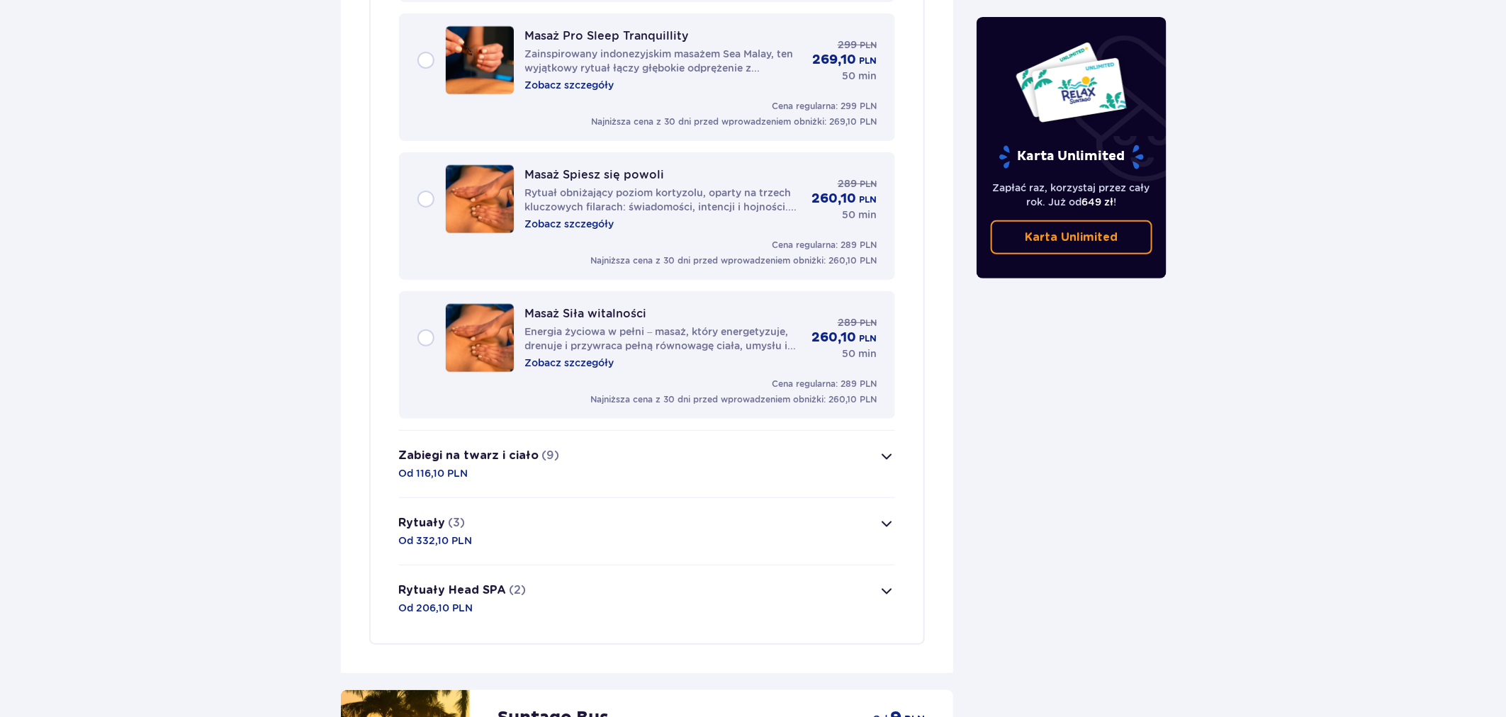
scroll to position [2839, 0]
click at [509, 497] on button "Rytuały (3) Od 332,10 PLN" at bounding box center [647, 530] width 497 height 67
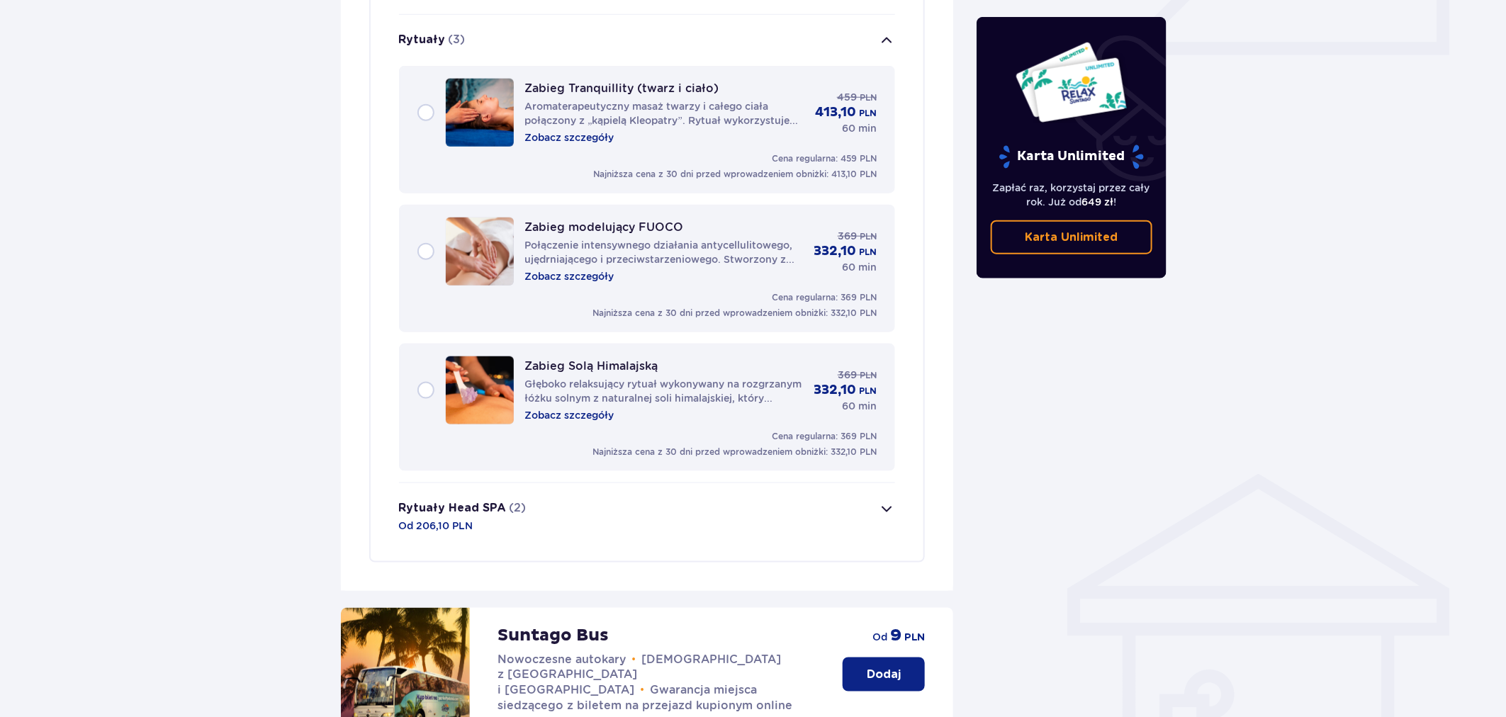
scroll to position [676, 0]
click at [556, 242] on p "Połączenie intensywnego działania antycellulitowego, ujędrniającego i przeciwst…" at bounding box center [664, 253] width 278 height 28
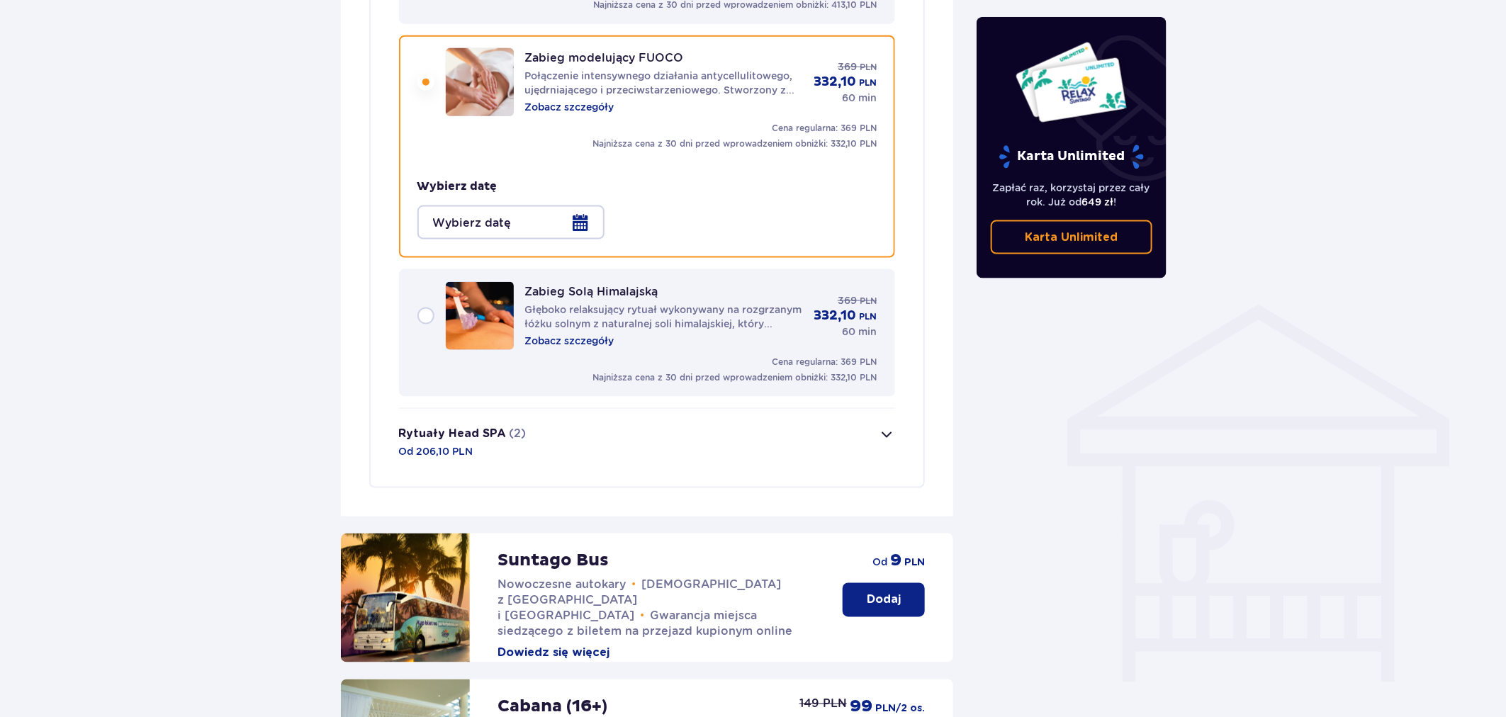
scroll to position [848, 0]
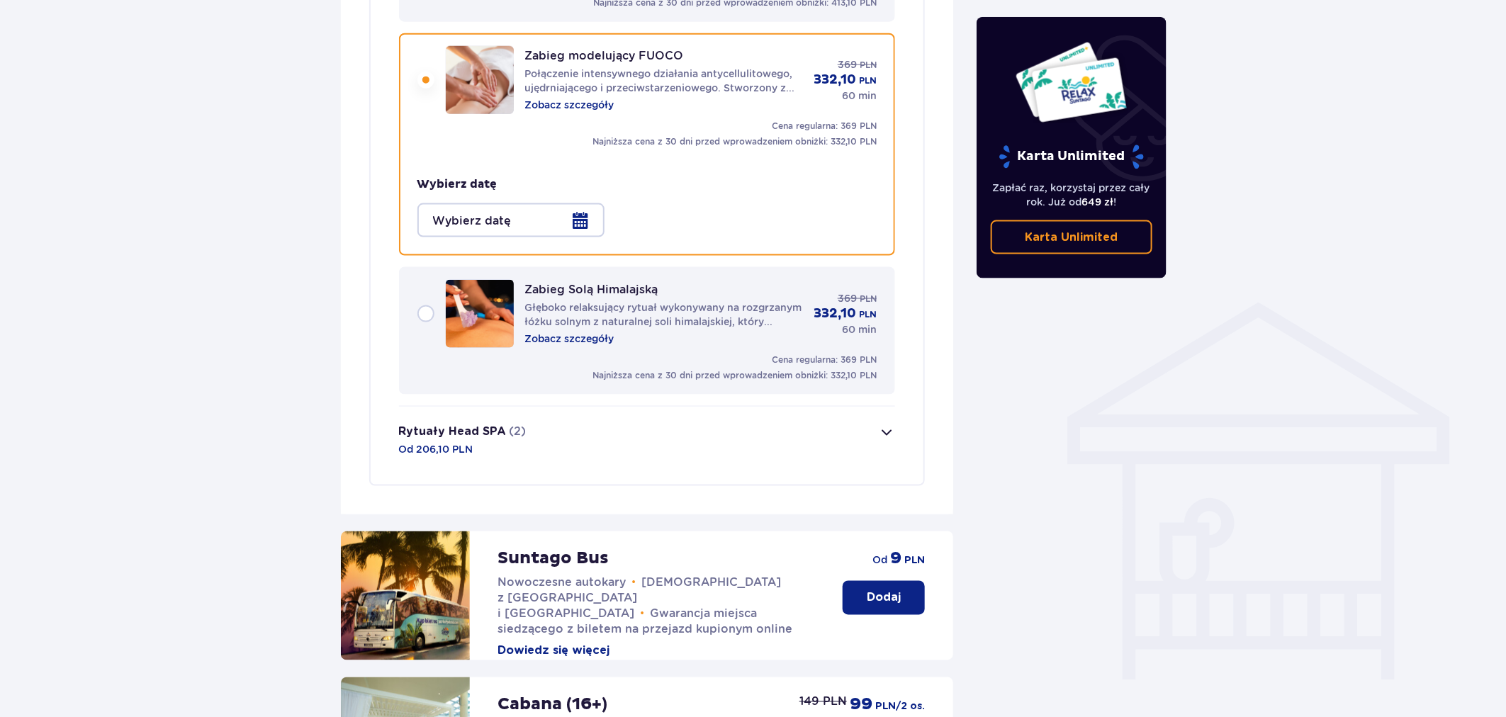
click at [539, 204] on div at bounding box center [510, 220] width 187 height 34
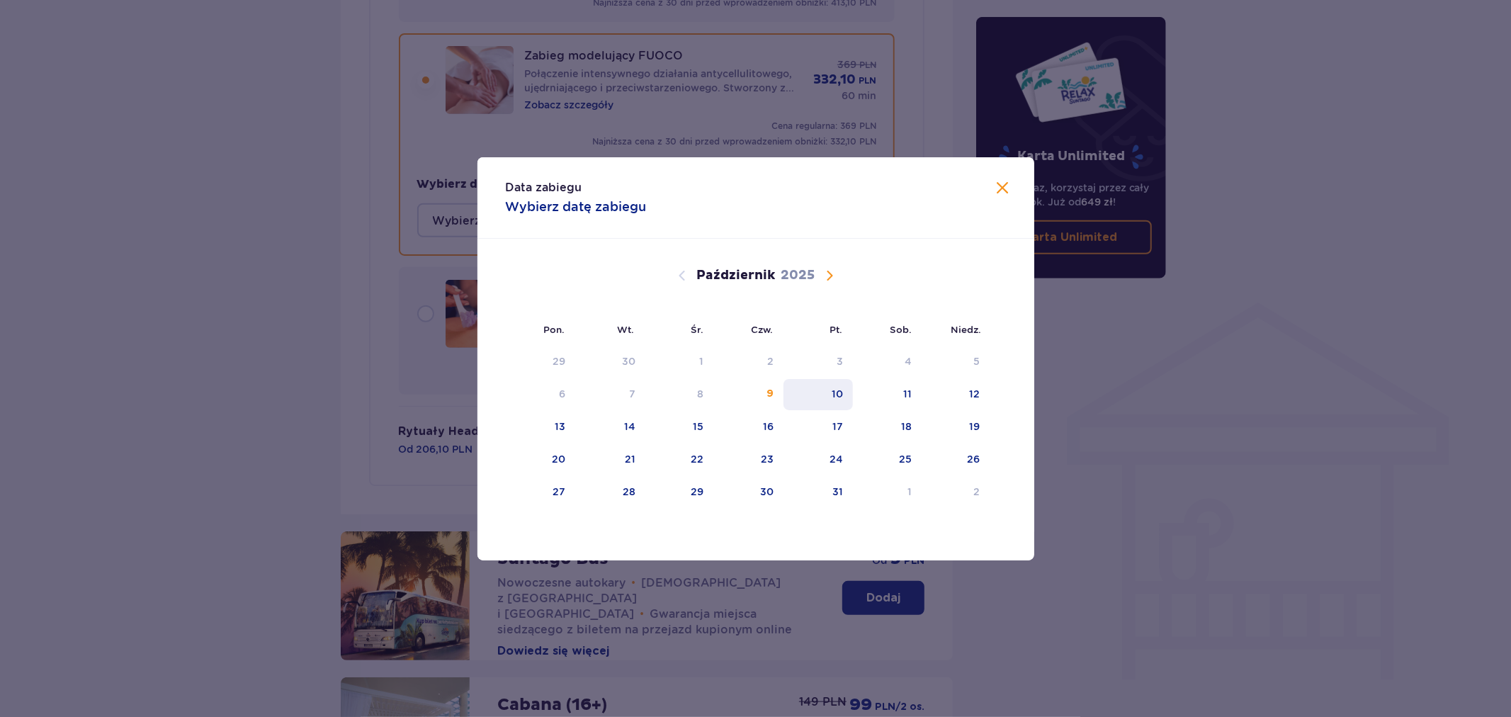
click at [833, 387] on div "10" at bounding box center [837, 394] width 11 height 14
type input "[DATE]"
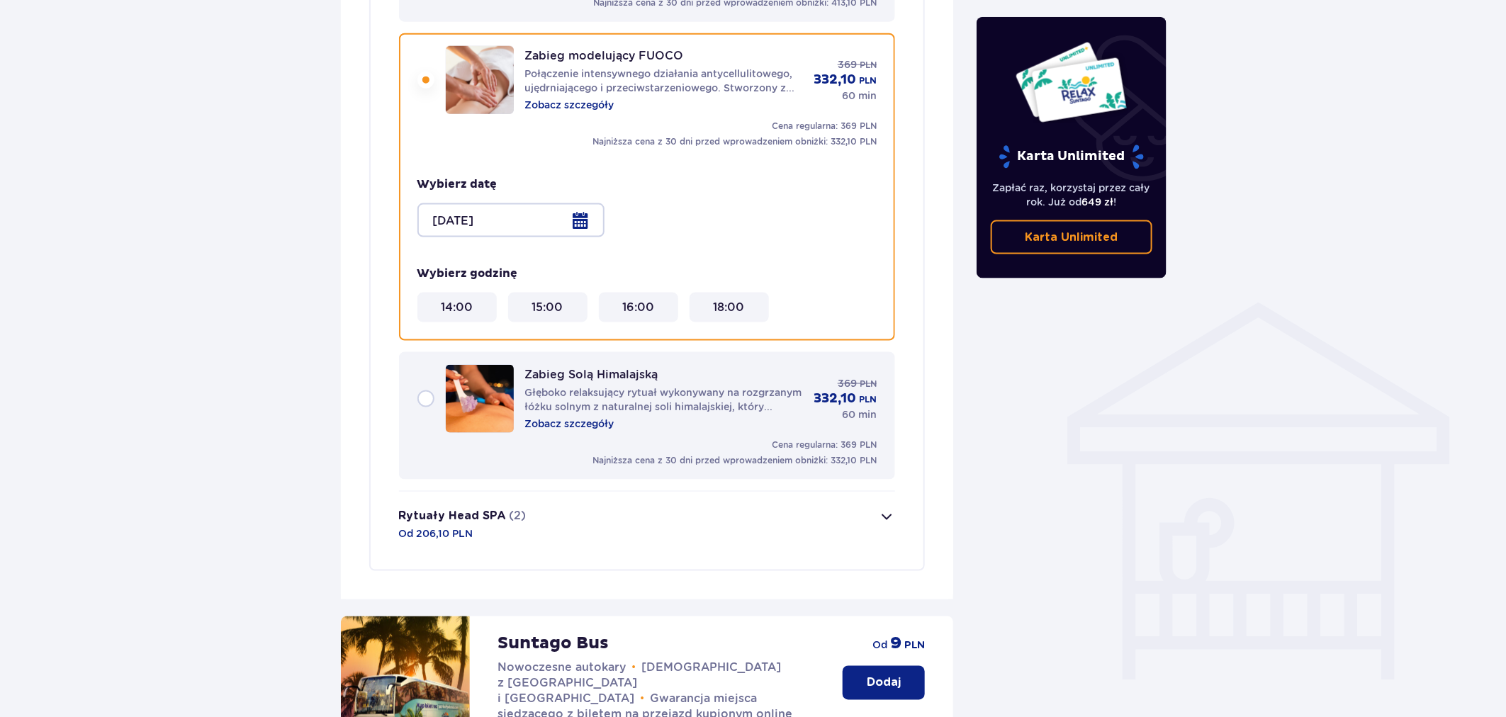
click at [434, 374] on div "Zabieg Solą Himalajską Głęboko relaksujący rytuał wykonywany na rozgrzanym łóżk…" at bounding box center [647, 399] width 460 height 68
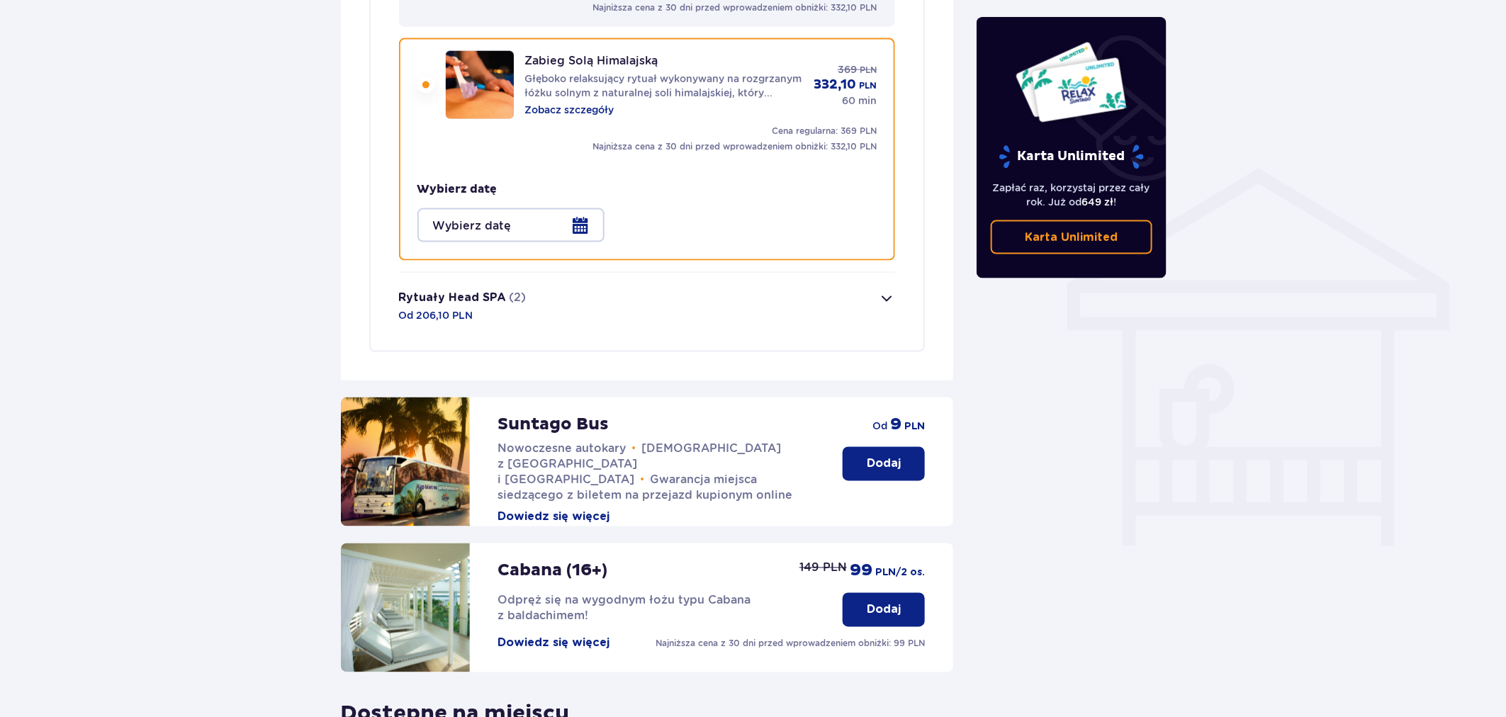
scroll to position [986, 0]
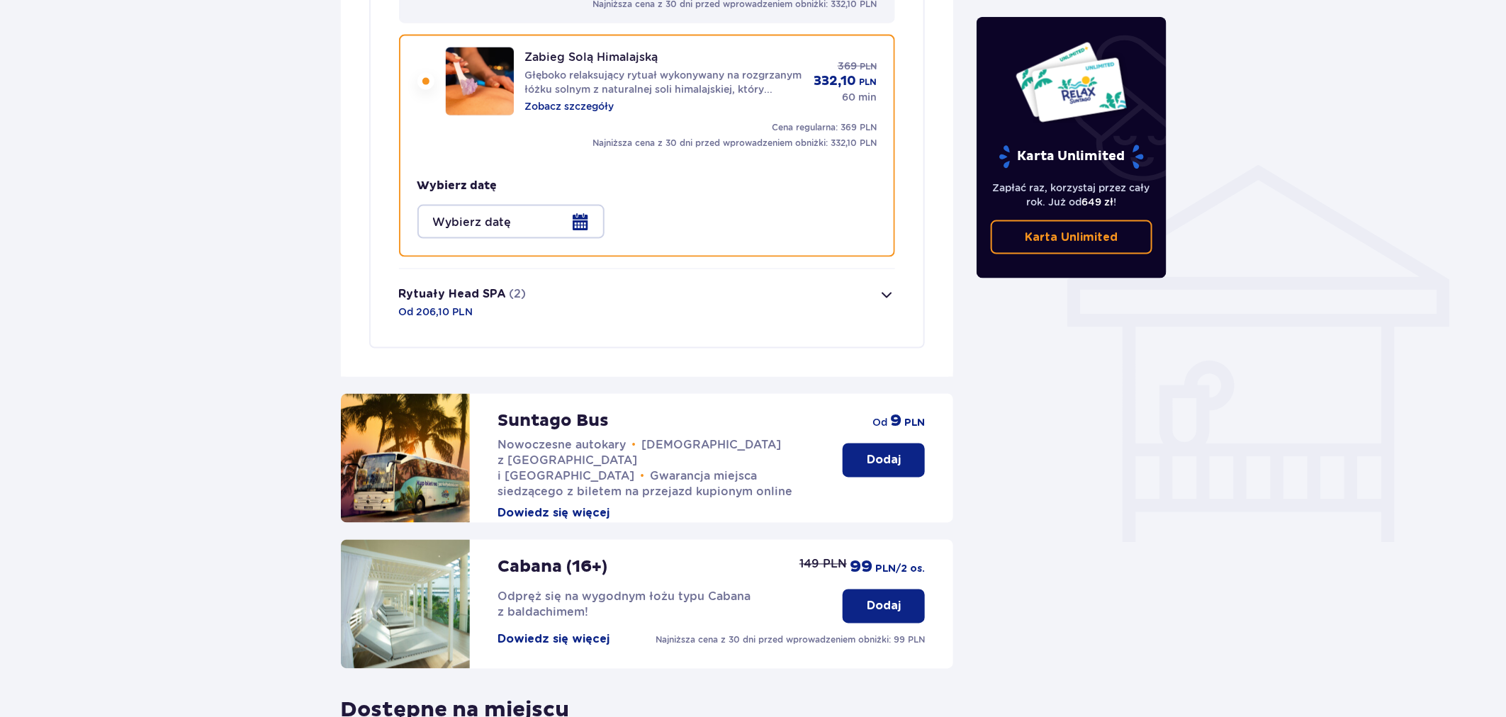
click at [539, 205] on div at bounding box center [510, 222] width 187 height 34
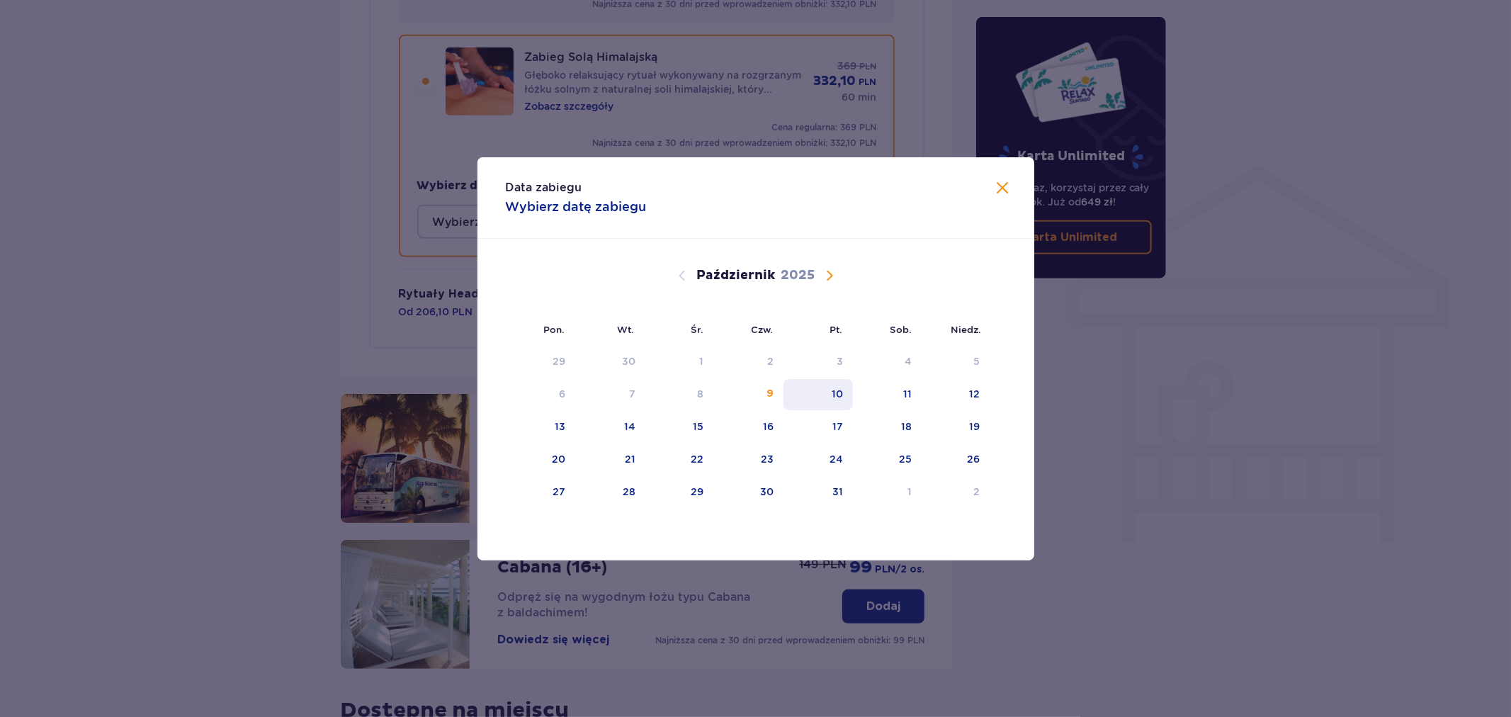
click at [827, 392] on div "10" at bounding box center [819, 394] width 70 height 31
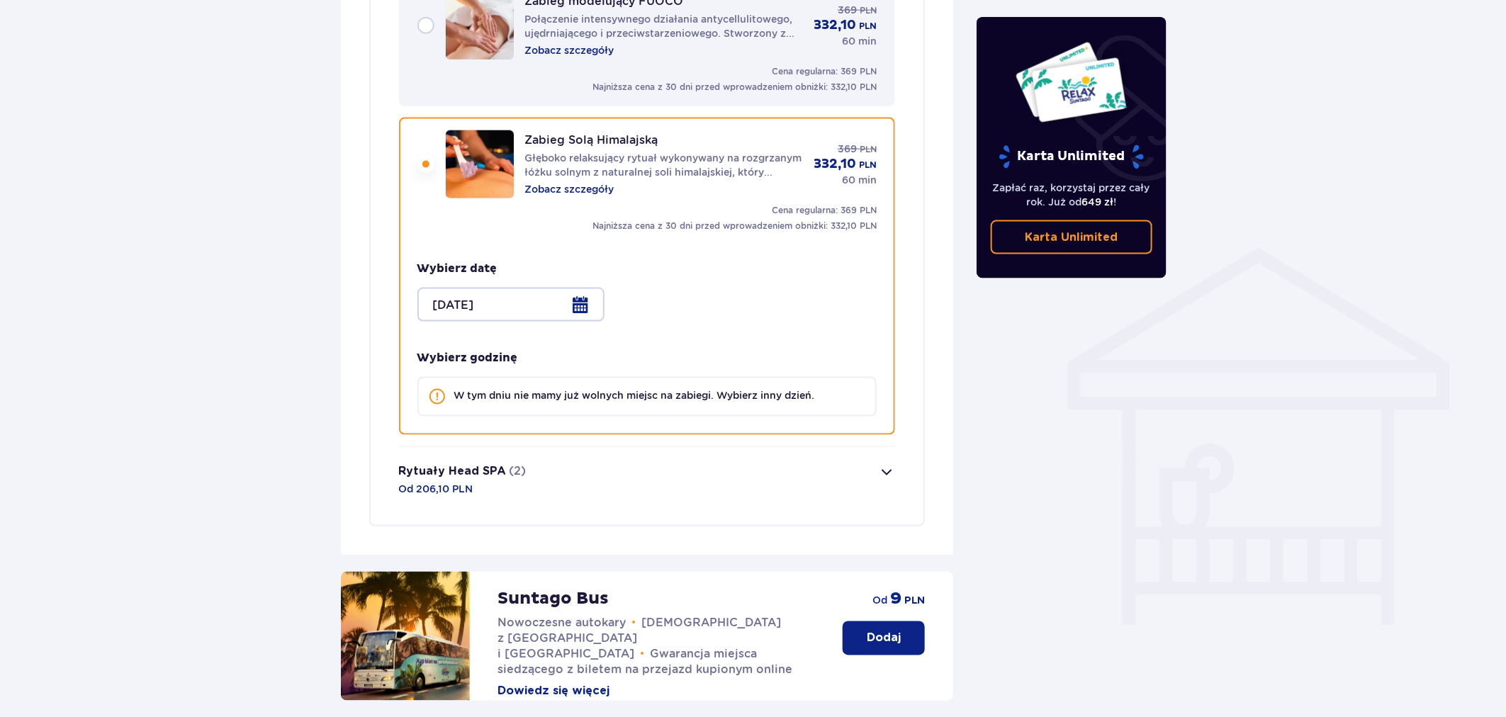
scroll to position [828, 0]
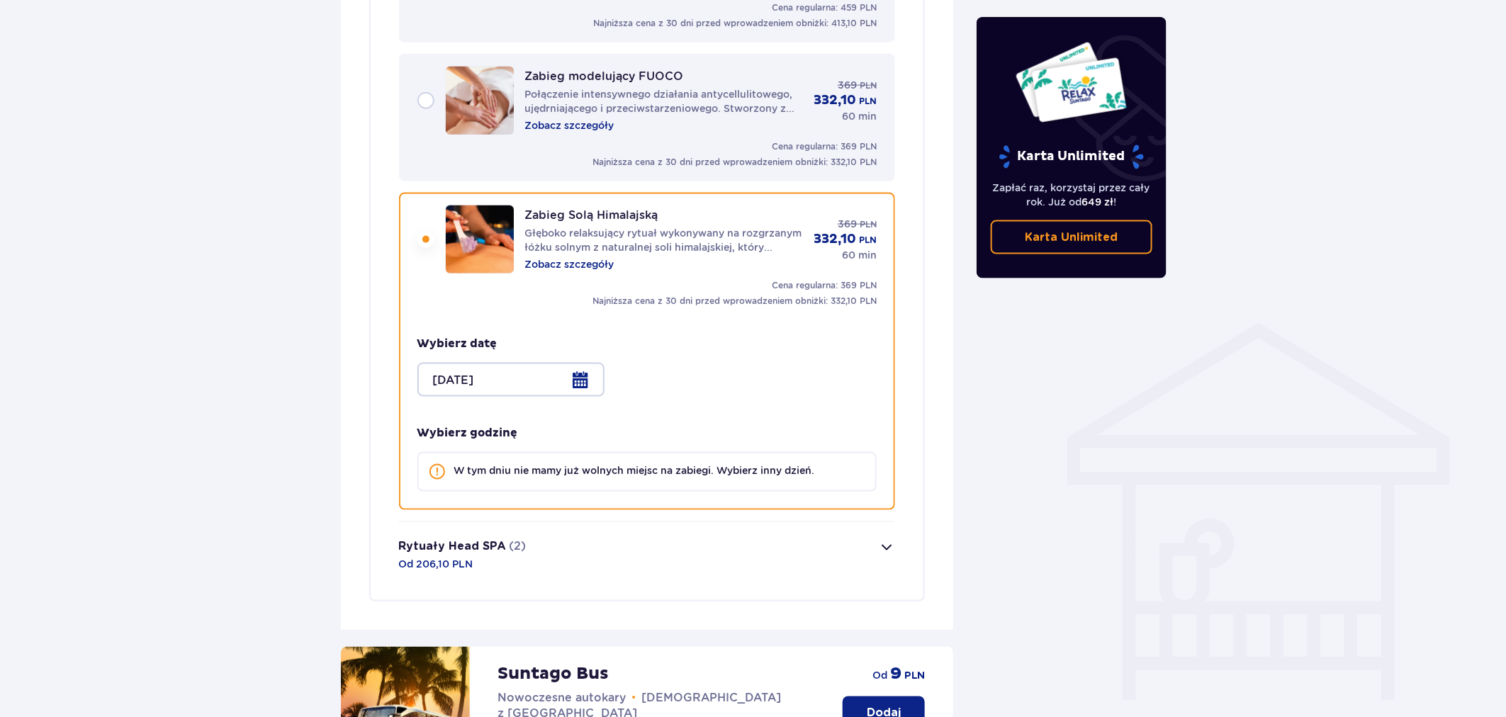
click at [533, 366] on div at bounding box center [510, 380] width 187 height 34
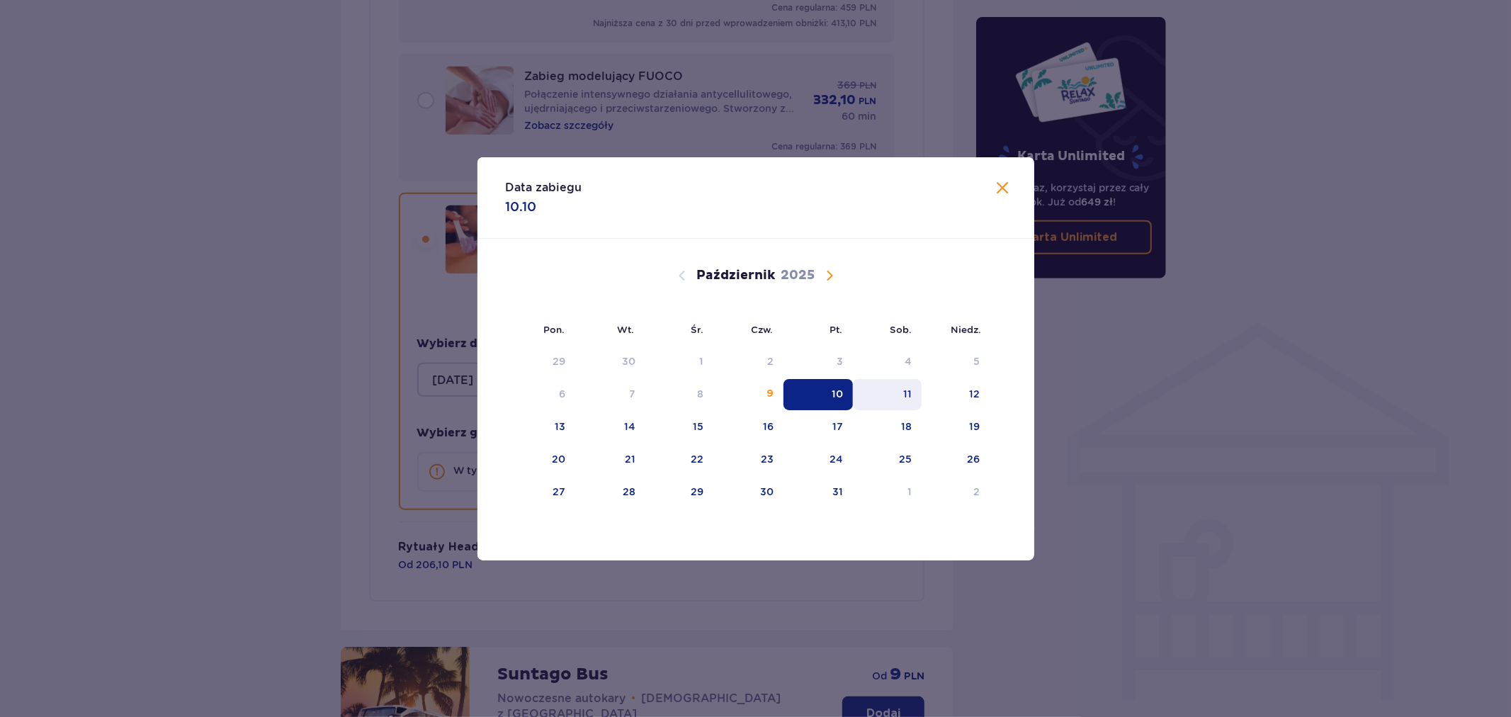
click at [916, 398] on div "11" at bounding box center [887, 394] width 69 height 31
type input "[DATE]"
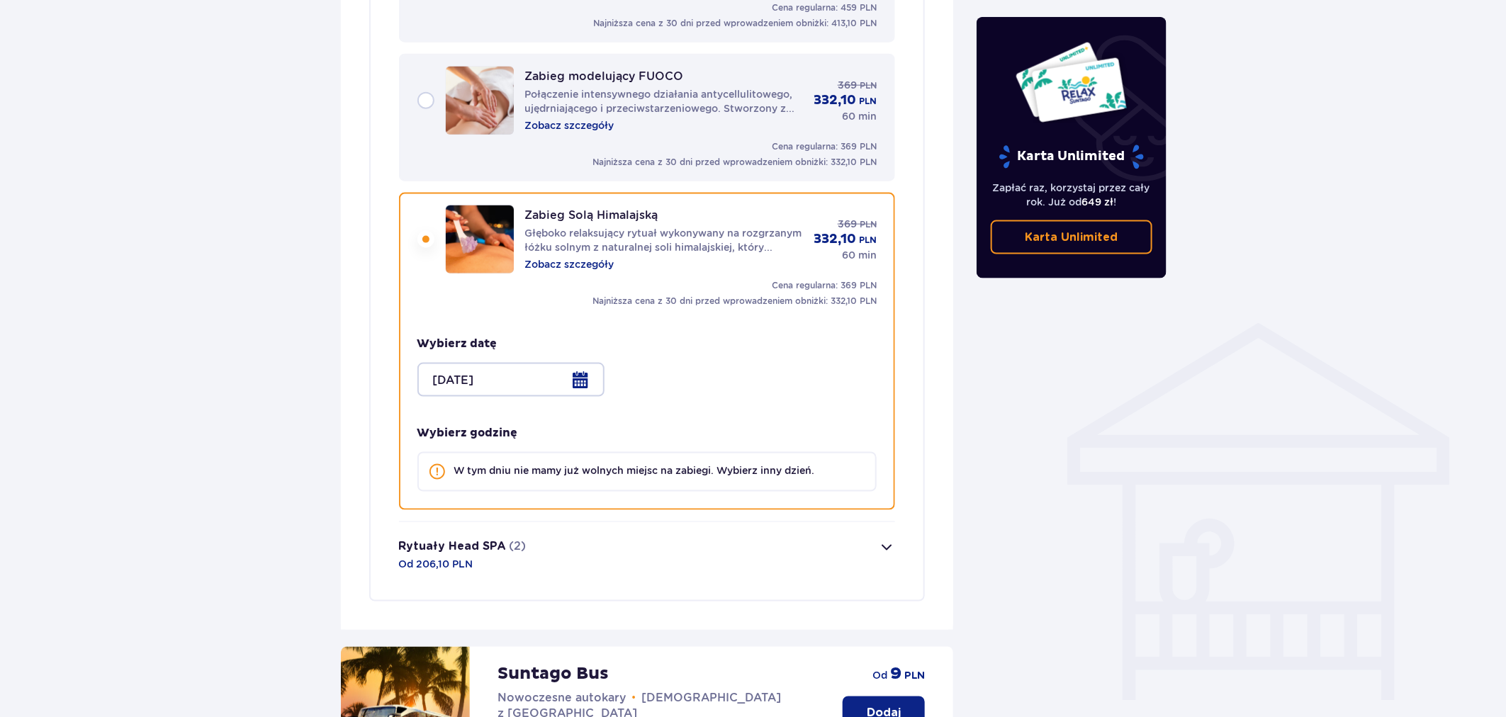
click at [514, 374] on div at bounding box center [510, 380] width 187 height 34
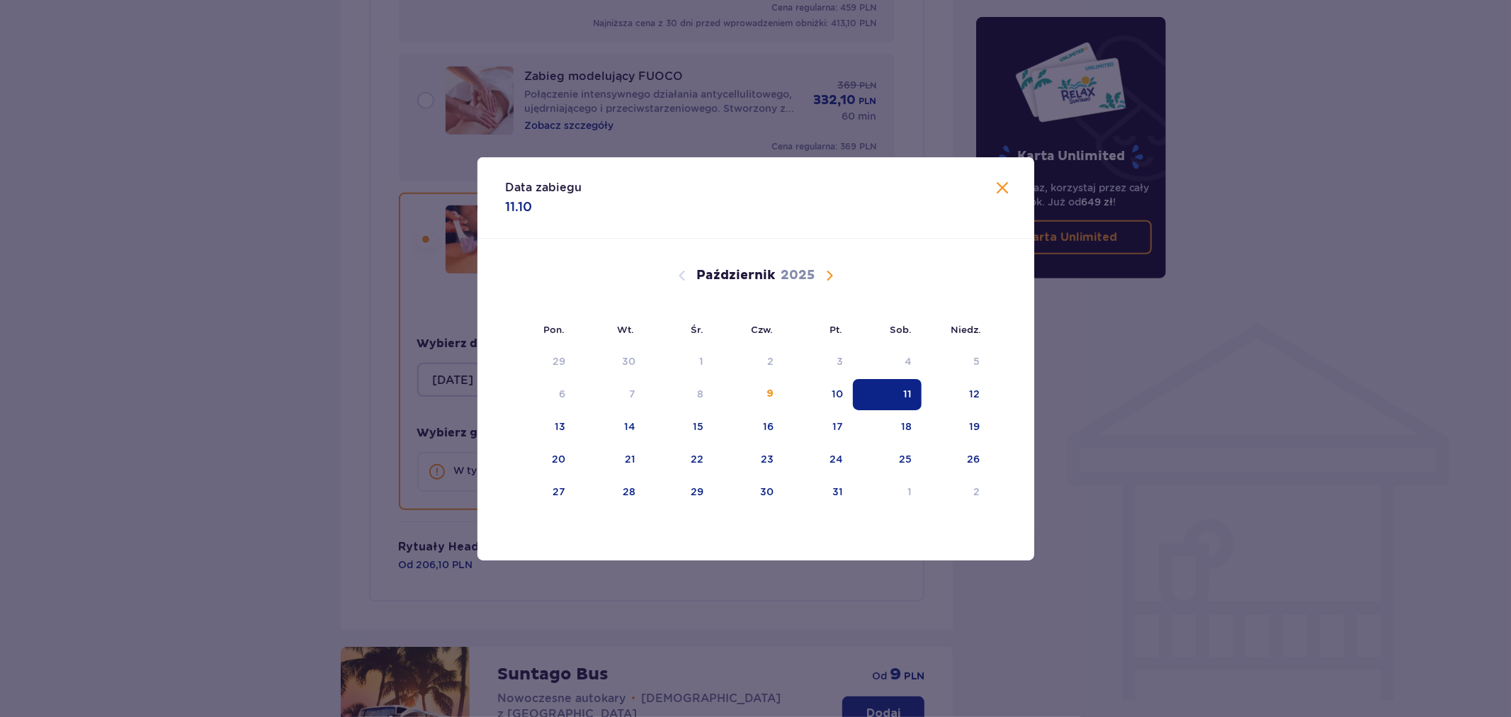
click at [998, 186] on span "Zamknij" at bounding box center [1003, 188] width 17 height 17
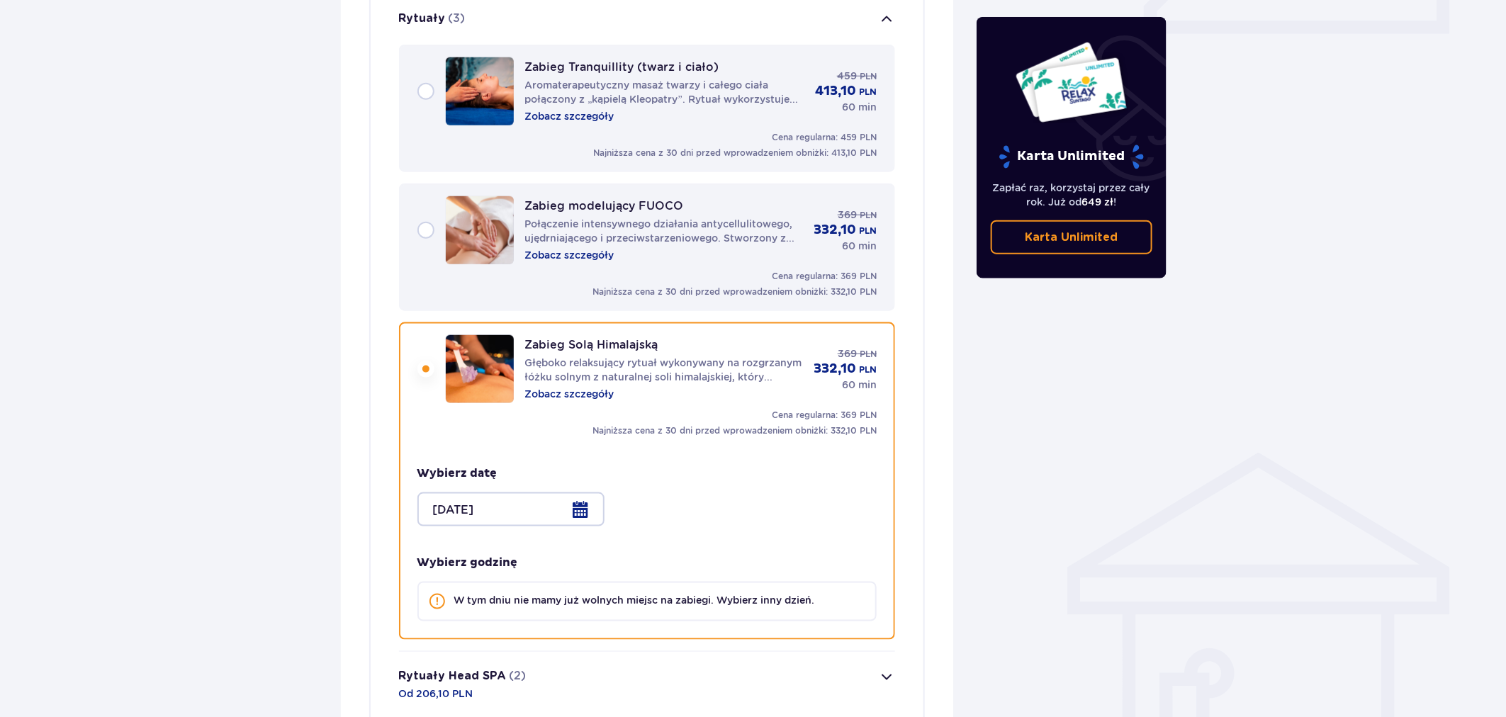
scroll to position [697, 0]
